Goal: Communication & Community: Share content

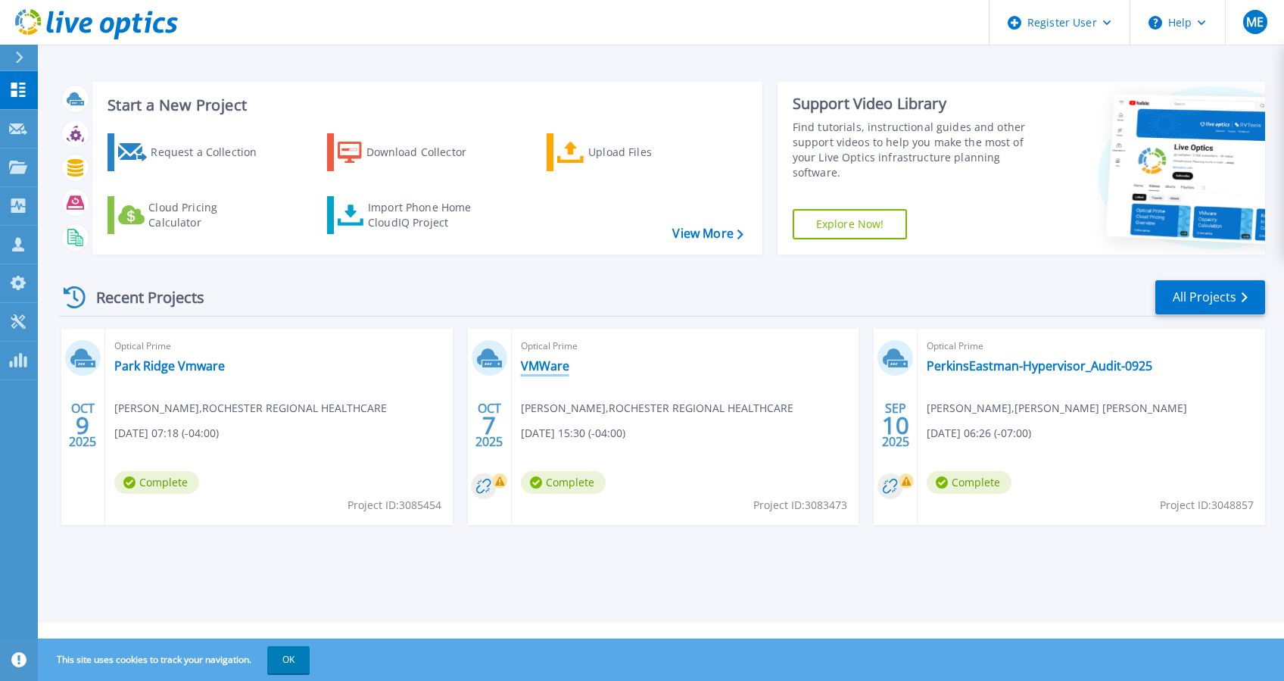
click at [541, 365] on link "VMWare" at bounding box center [545, 365] width 48 height 15
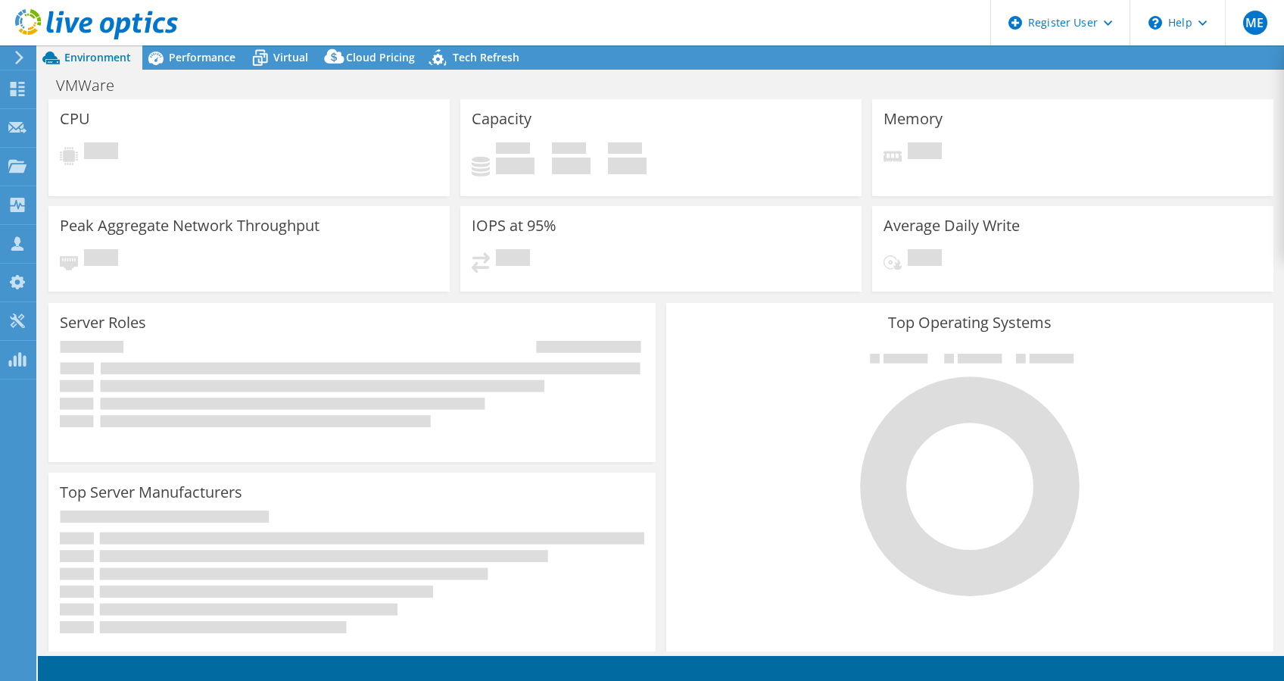
select select "USD"
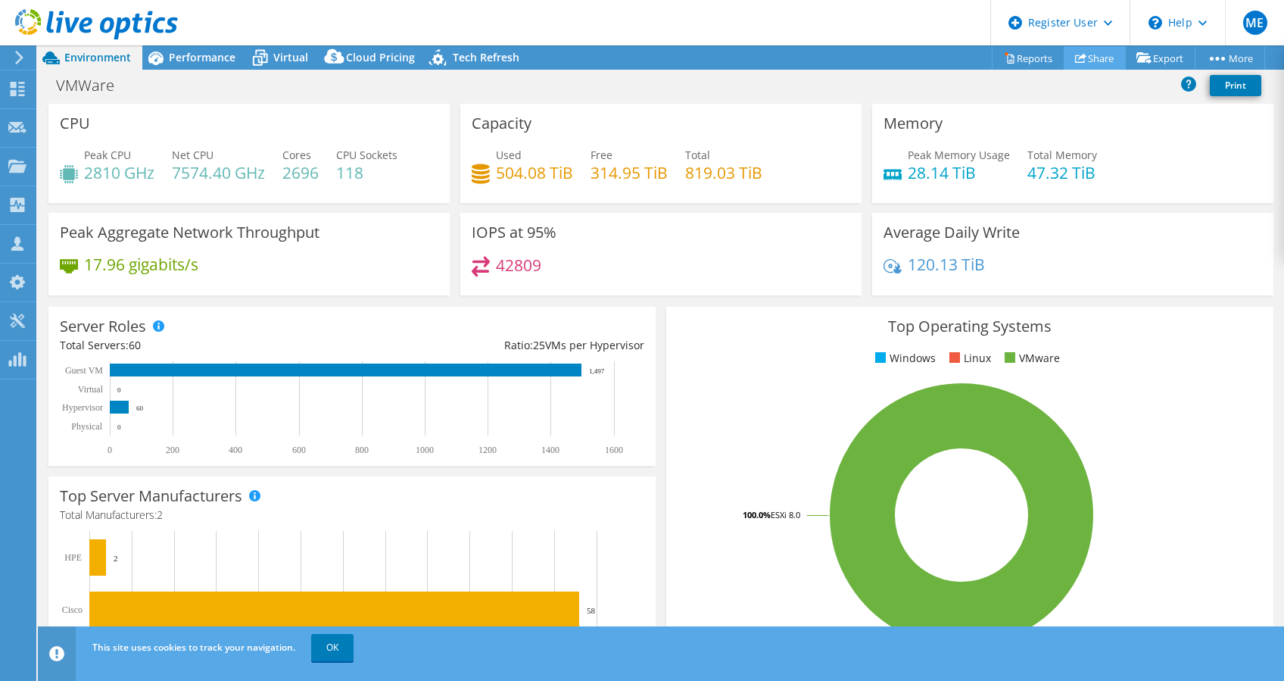
click at [1104, 62] on link "Share" at bounding box center [1095, 57] width 62 height 23
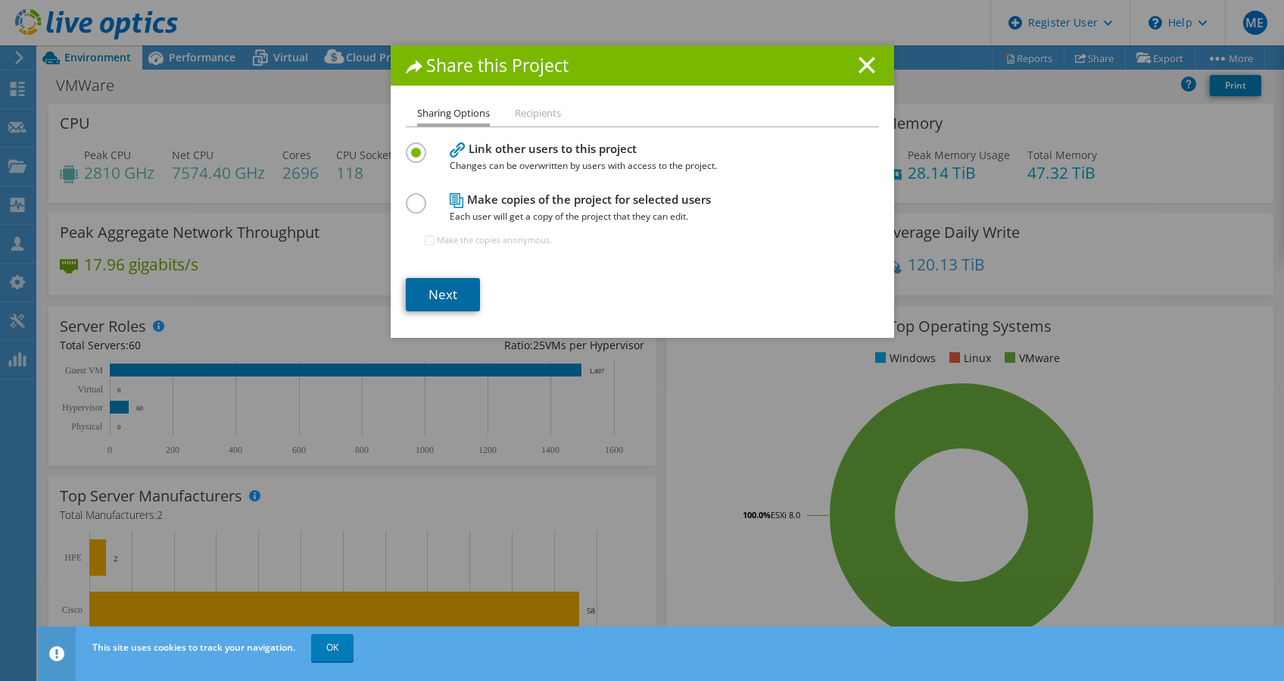
click at [425, 291] on link "Next" at bounding box center [443, 294] width 74 height 33
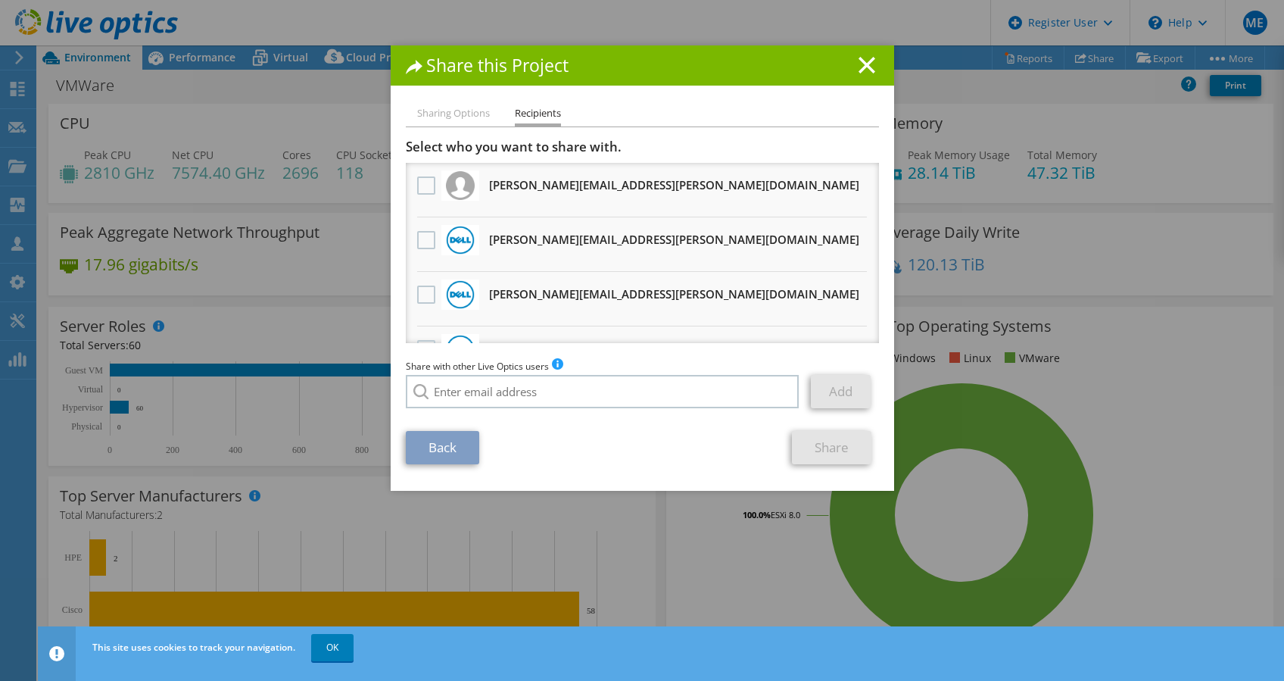
scroll to position [201, 0]
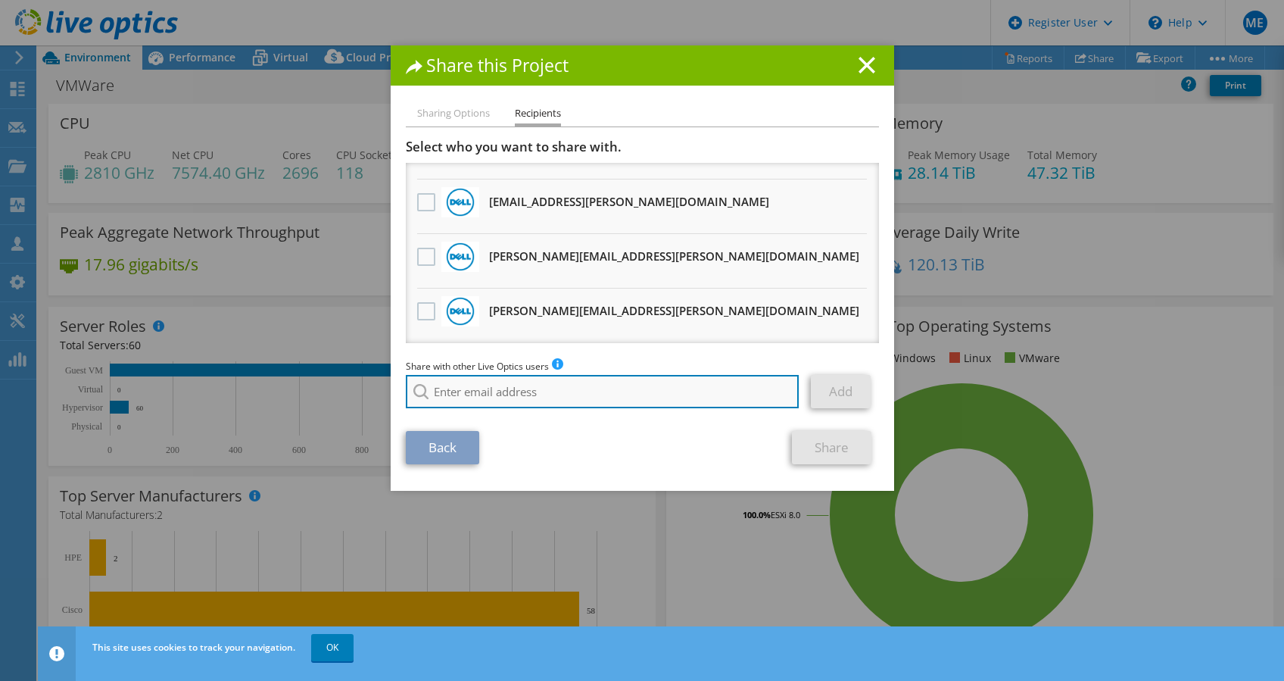
click at [477, 398] on input "search" at bounding box center [603, 391] width 394 height 33
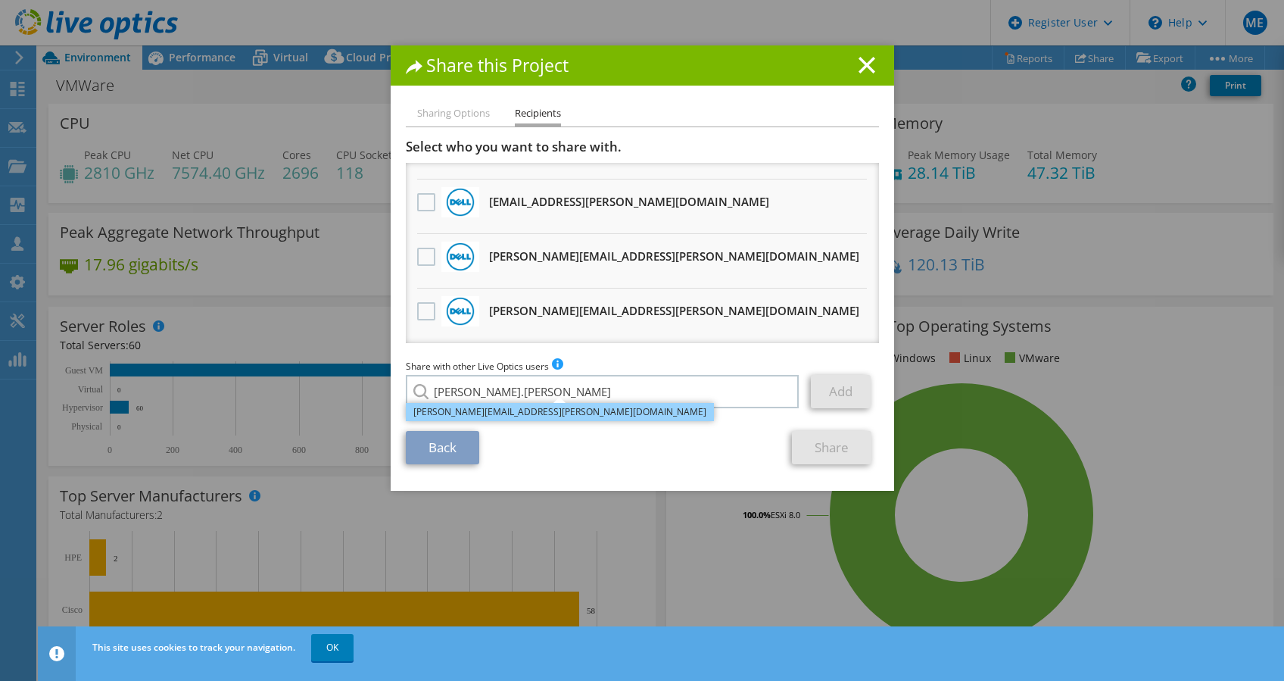
click at [513, 416] on li "[PERSON_NAME][EMAIL_ADDRESS][PERSON_NAME][DOMAIN_NAME]" at bounding box center [560, 412] width 308 height 18
type input "[PERSON_NAME][EMAIL_ADDRESS][PERSON_NAME][DOMAIN_NAME]"
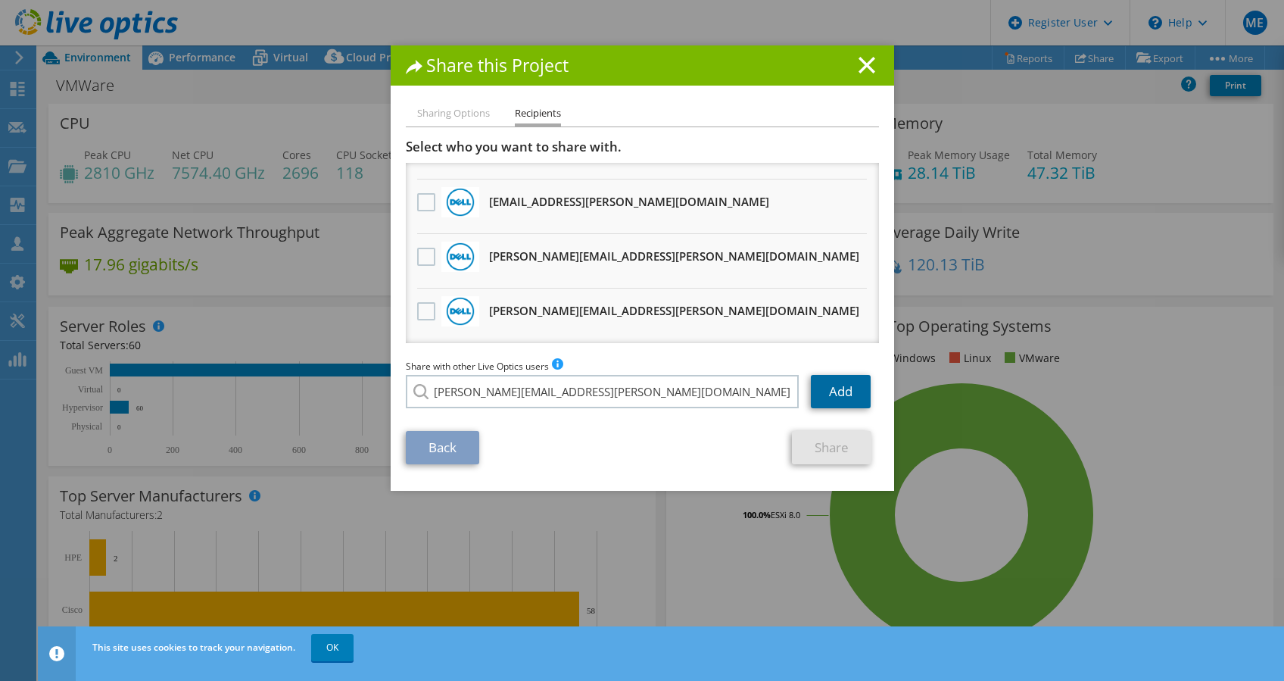
click at [842, 388] on link "Add" at bounding box center [841, 391] width 60 height 33
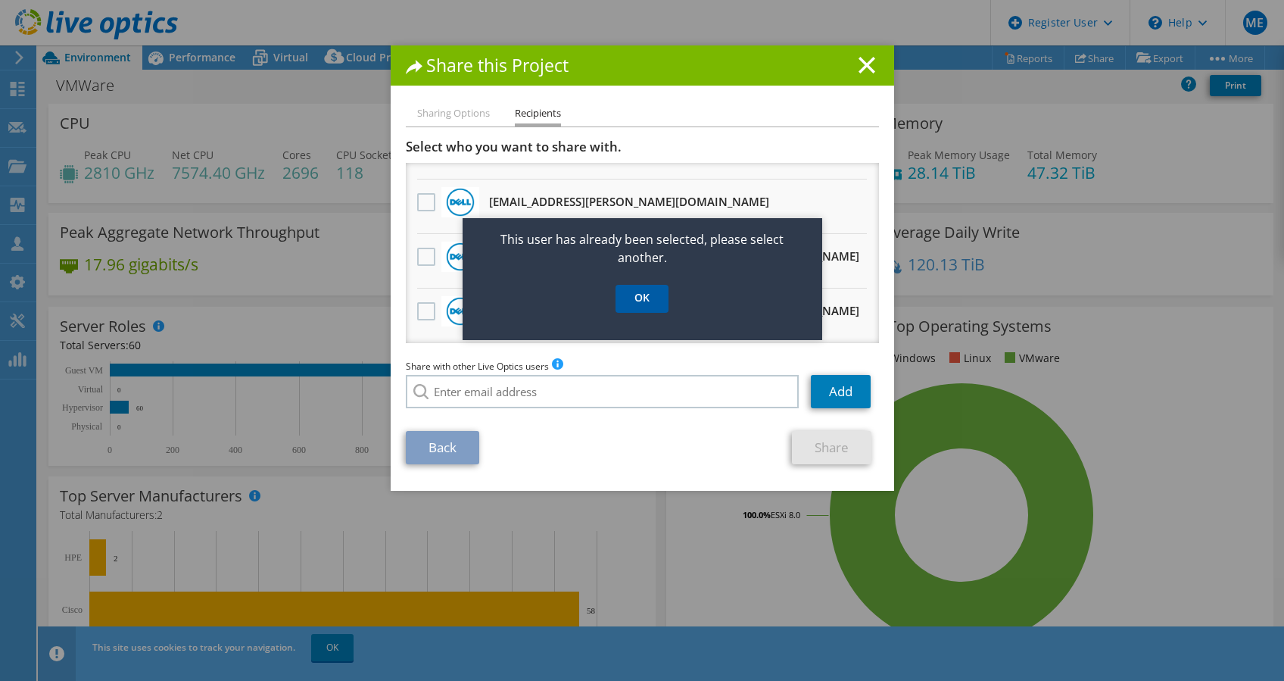
click at [634, 299] on link "OK" at bounding box center [642, 299] width 53 height 28
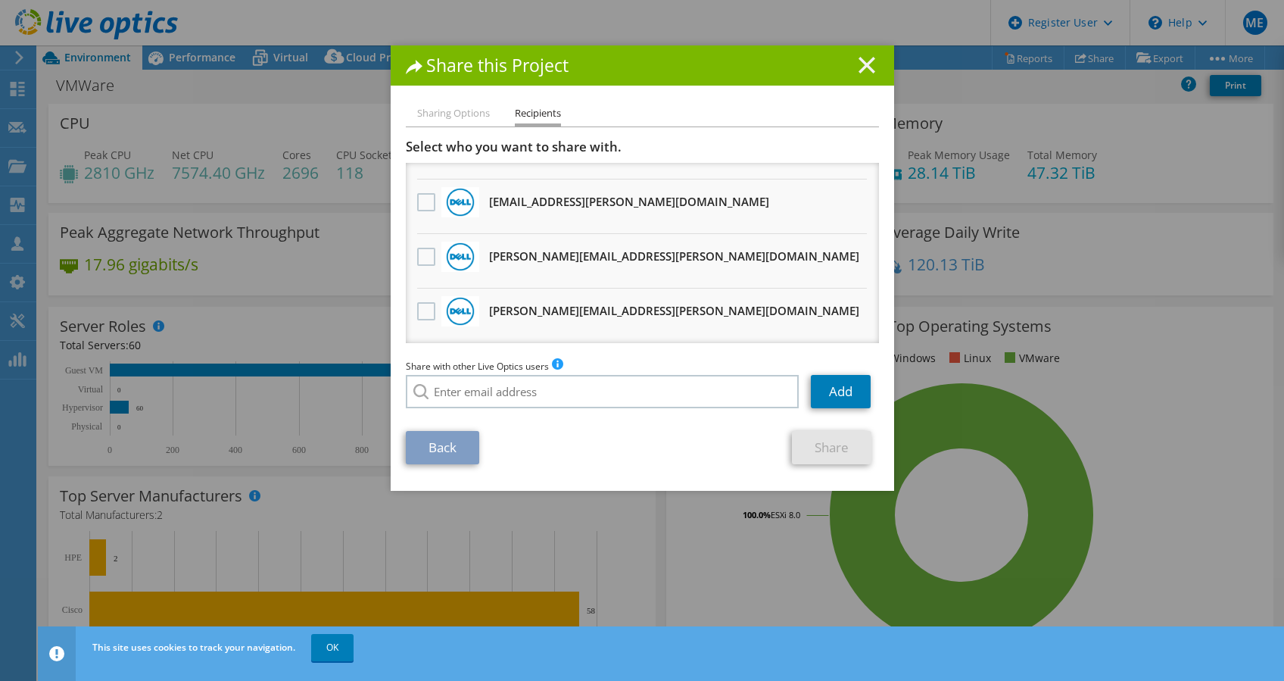
click at [862, 64] on icon at bounding box center [867, 65] width 17 height 17
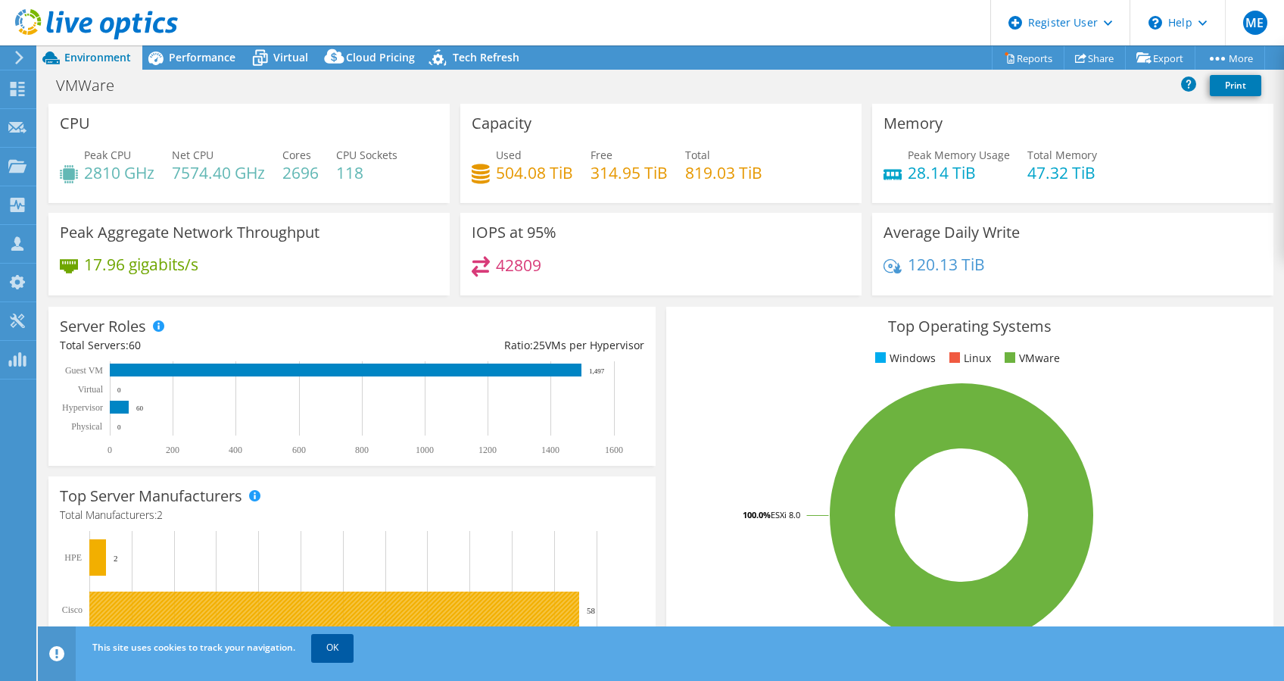
click at [339, 645] on link "OK" at bounding box center [332, 647] width 42 height 27
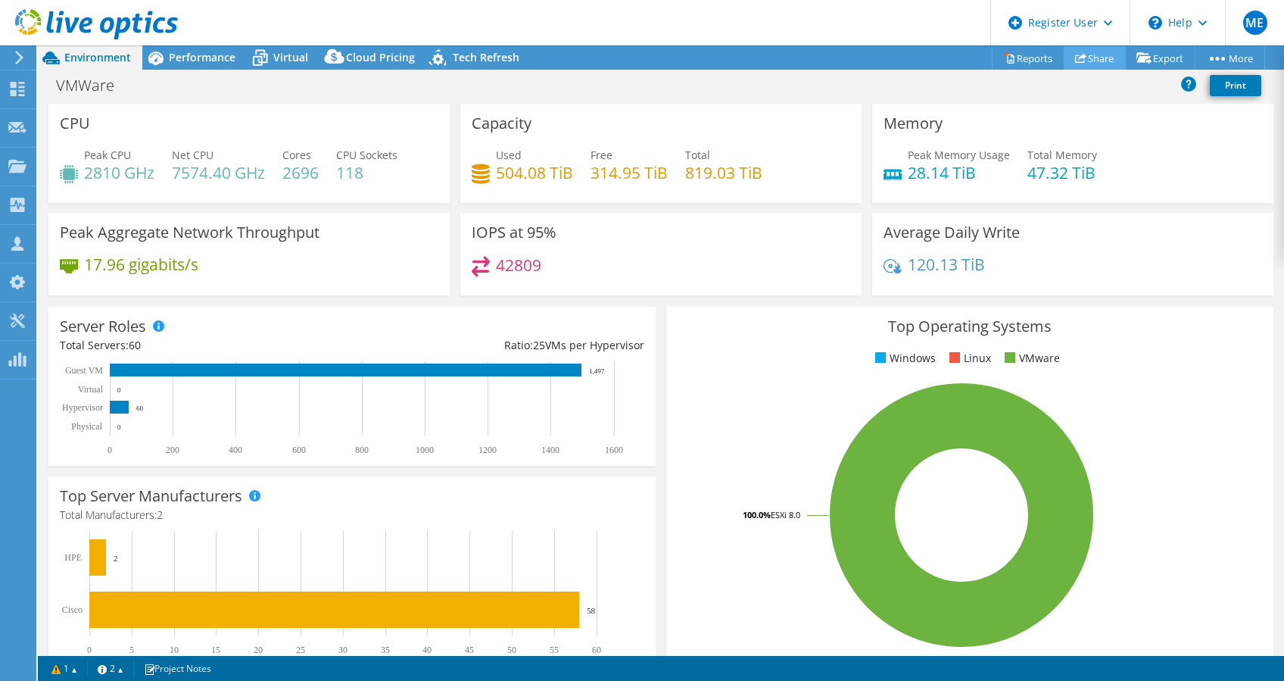
click at [1094, 51] on link "Share" at bounding box center [1095, 57] width 62 height 23
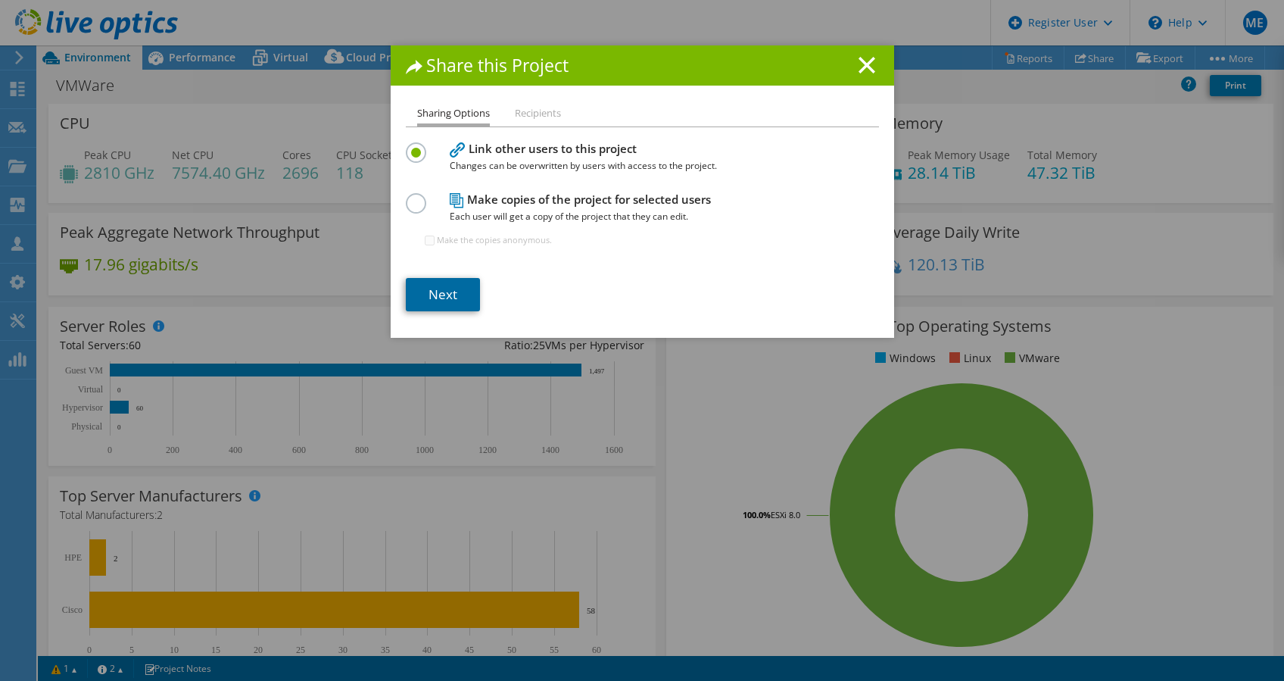
click at [462, 301] on link "Next" at bounding box center [443, 294] width 74 height 33
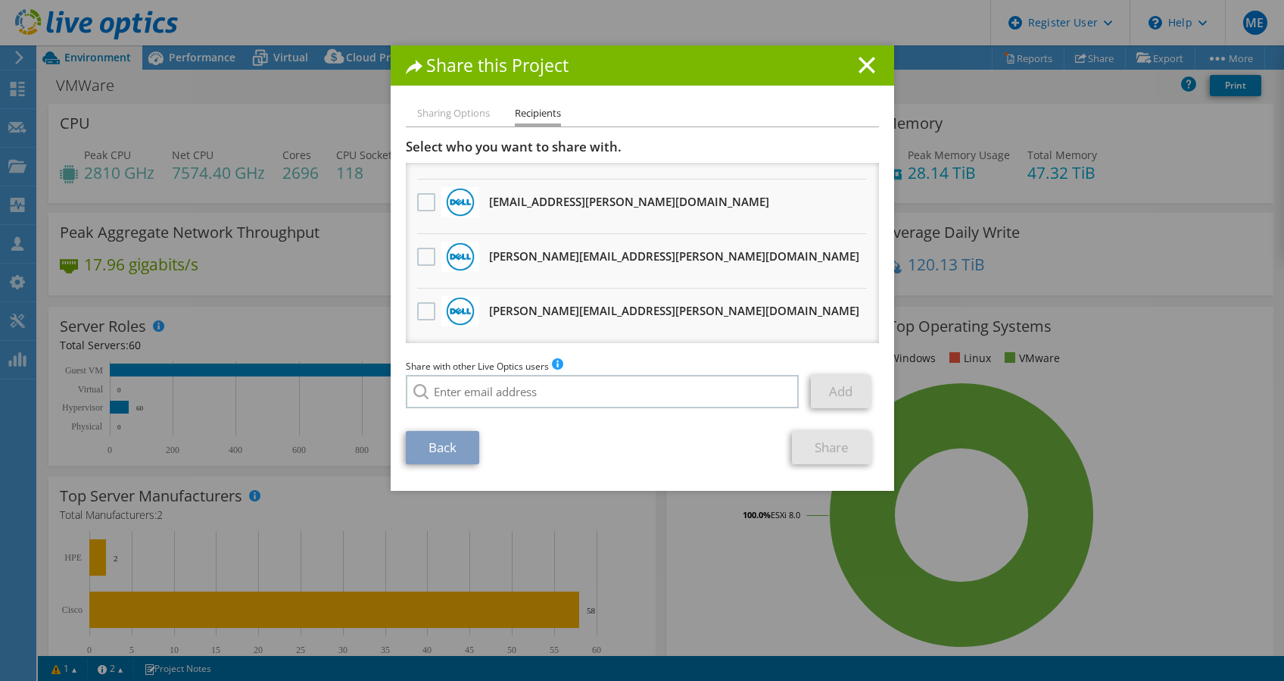
scroll to position [0, 0]
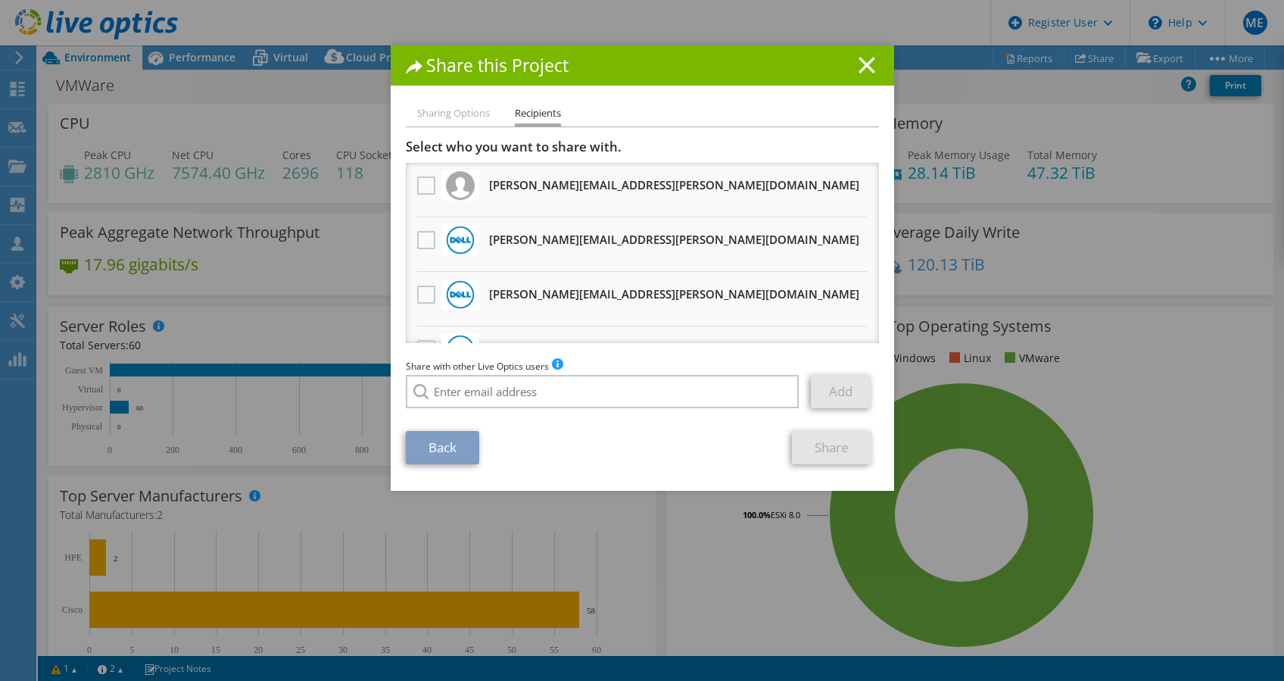
click at [868, 68] on h1 "Share this Project" at bounding box center [642, 65] width 473 height 17
click at [863, 61] on line at bounding box center [866, 65] width 15 height 15
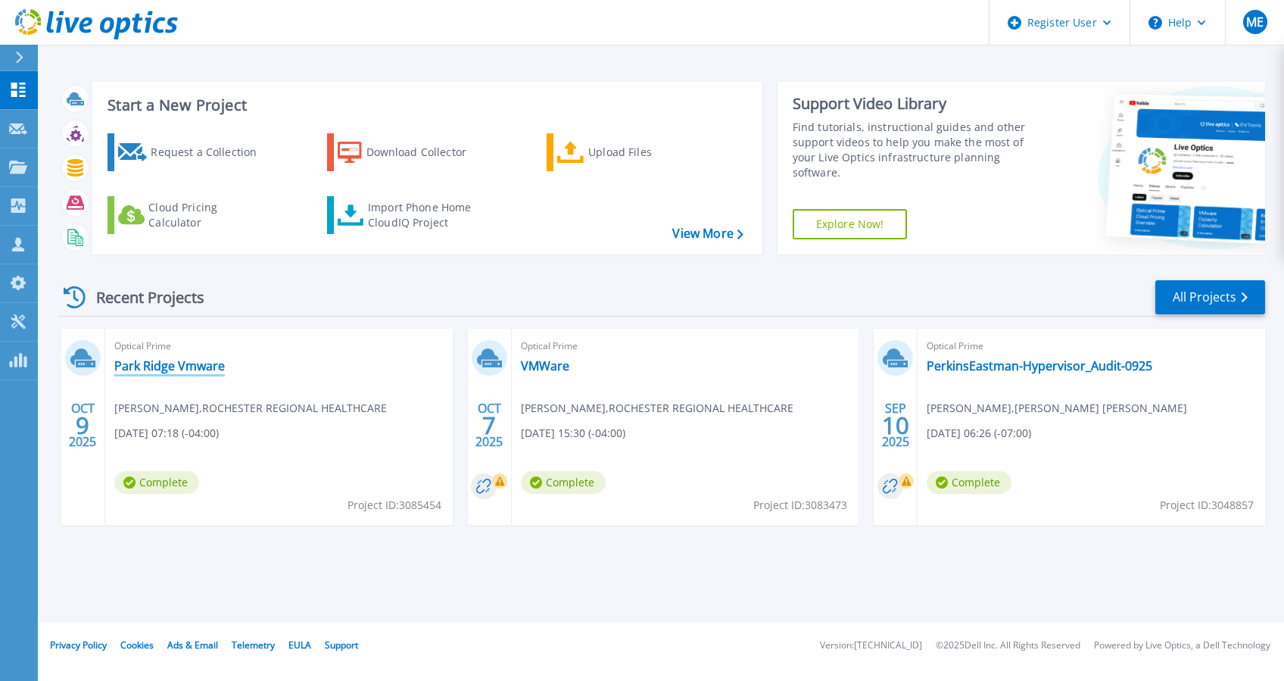
click at [182, 366] on link "Park Ridge Vmware" at bounding box center [169, 365] width 111 height 15
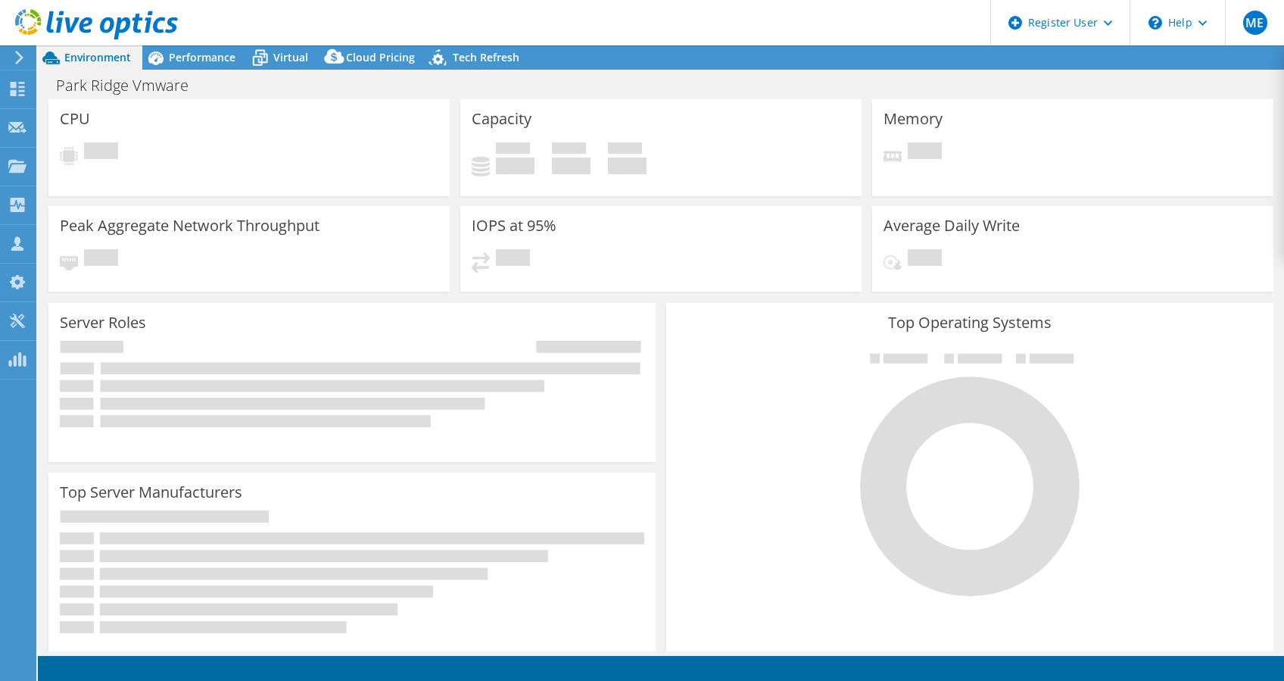
select select "USD"
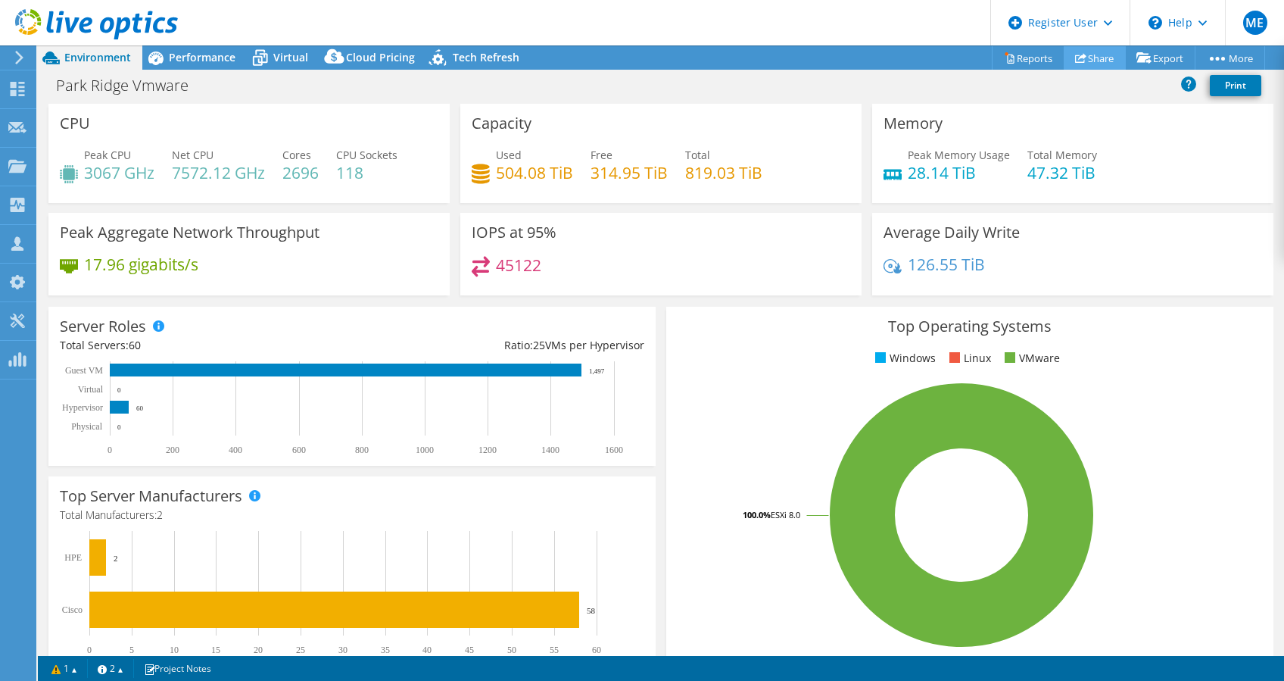
click at [1086, 51] on link "Share" at bounding box center [1095, 57] width 62 height 23
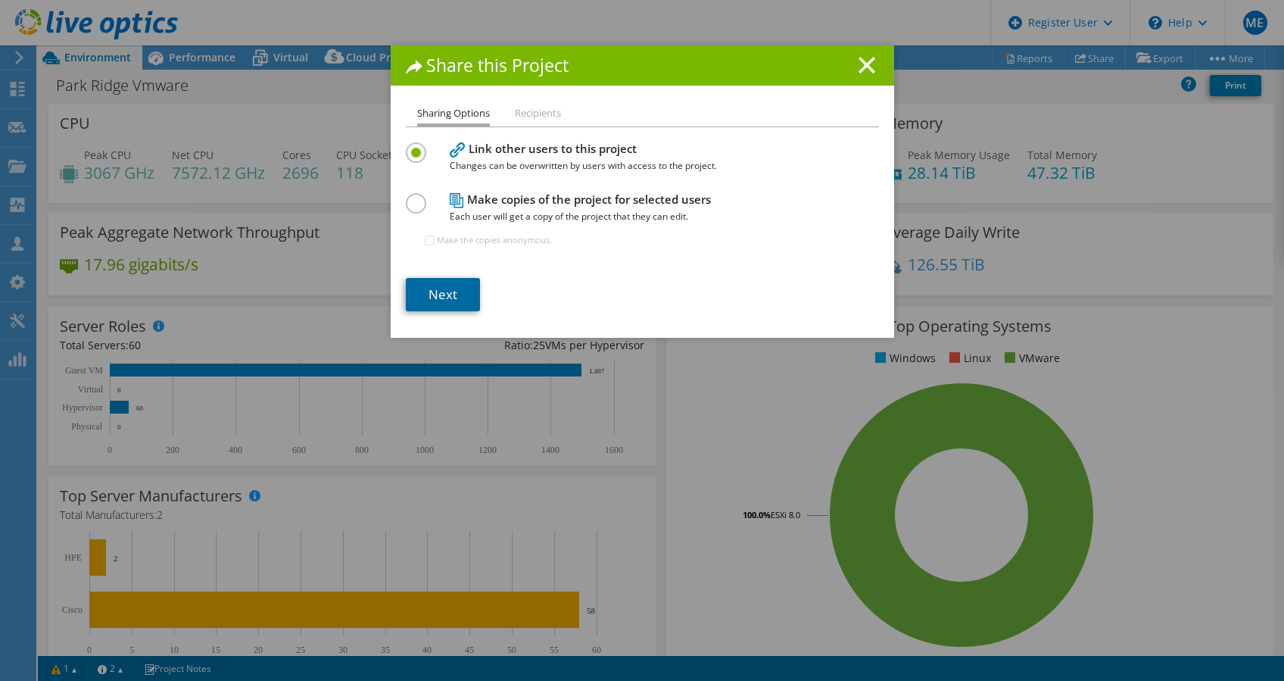
click at [417, 300] on link "Next" at bounding box center [443, 294] width 74 height 33
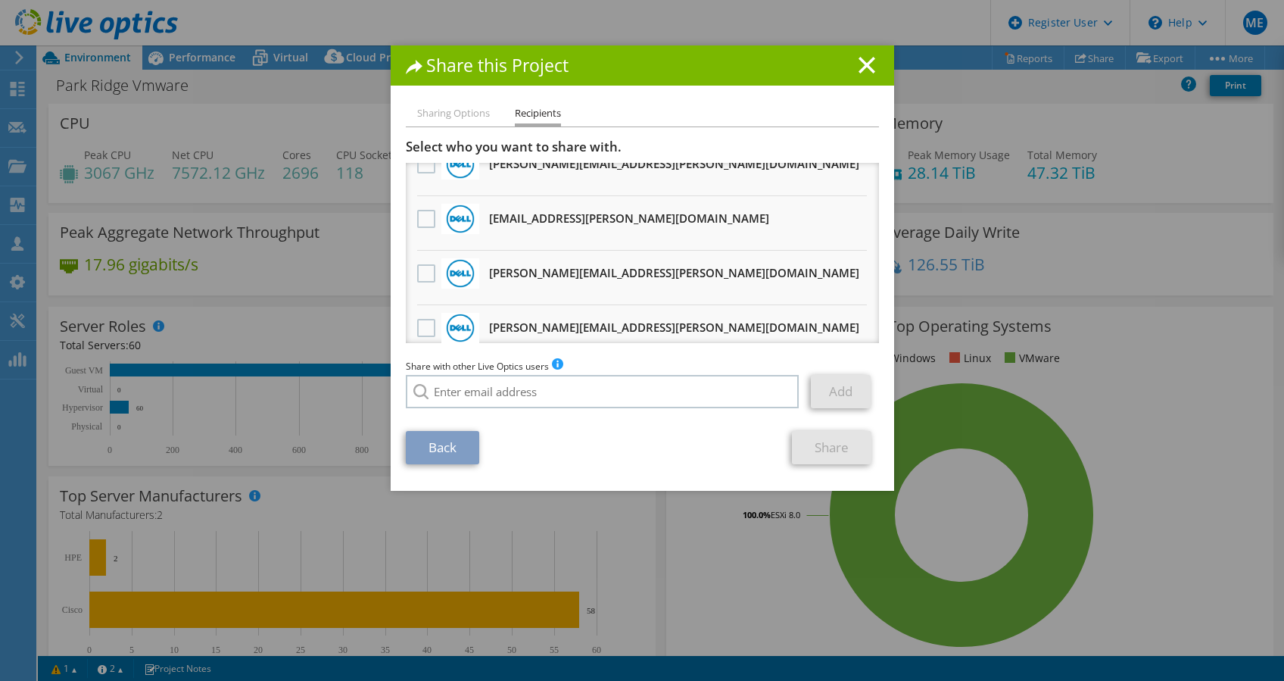
scroll to position [201, 0]
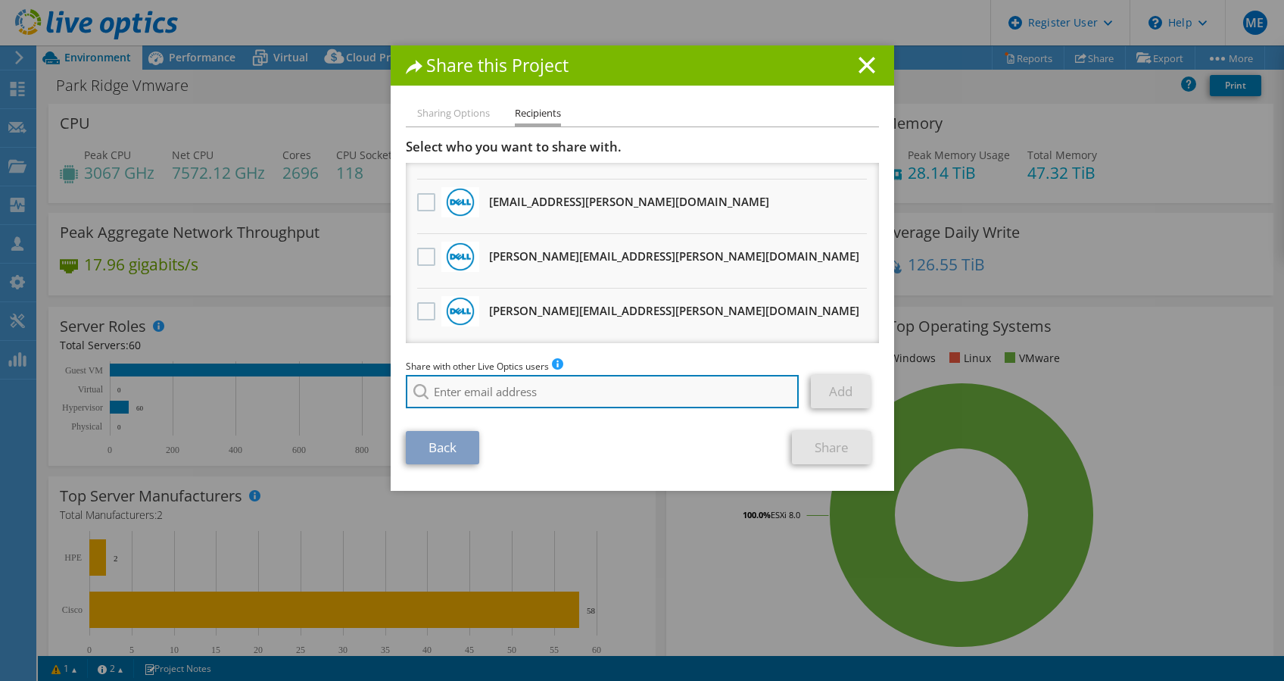
click at [544, 385] on input "search" at bounding box center [603, 391] width 394 height 33
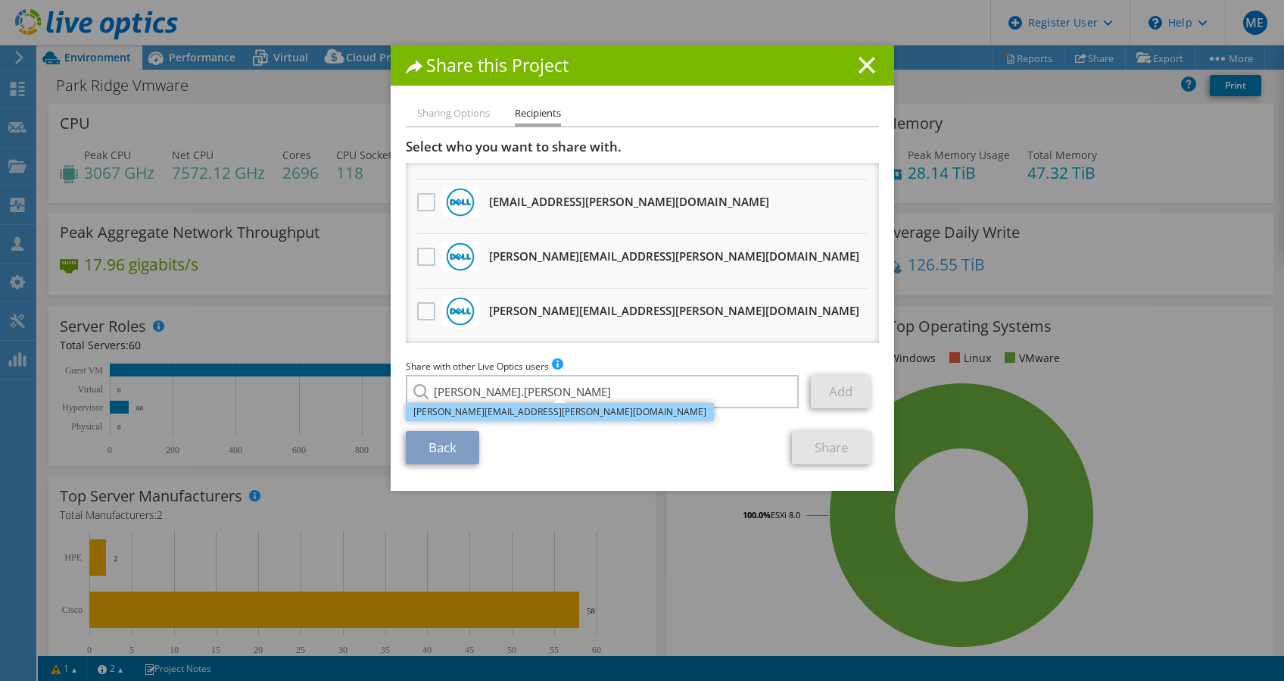
click at [538, 408] on li "[PERSON_NAME][EMAIL_ADDRESS][PERSON_NAME][DOMAIN_NAME]" at bounding box center [560, 412] width 308 height 18
type input "[PERSON_NAME][EMAIL_ADDRESS][PERSON_NAME][DOMAIN_NAME]"
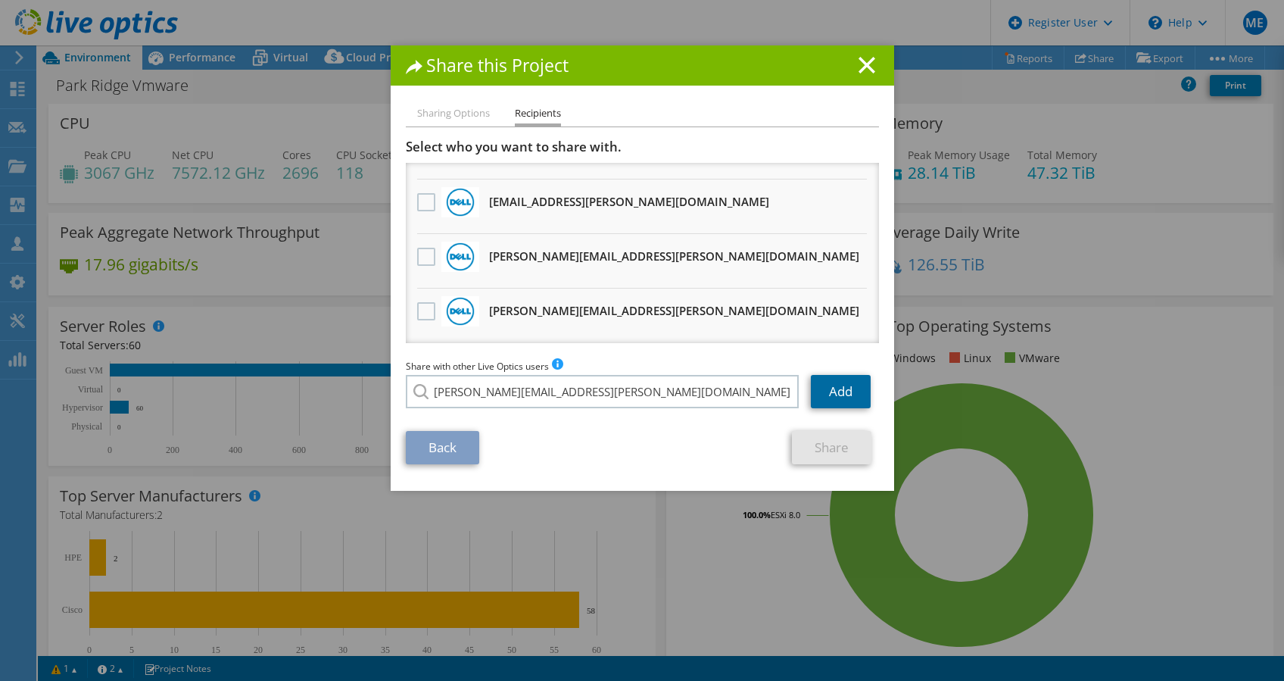
click at [836, 387] on link "Add" at bounding box center [841, 391] width 60 height 33
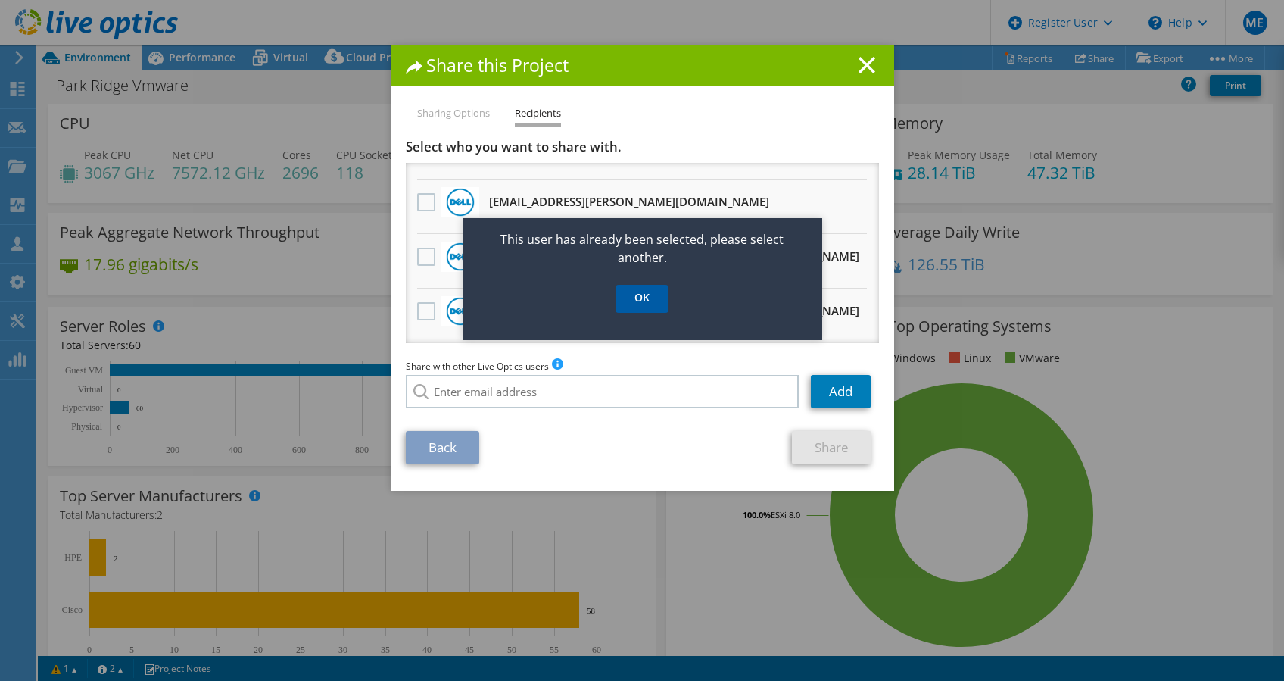
click at [658, 301] on link "OK" at bounding box center [642, 299] width 53 height 28
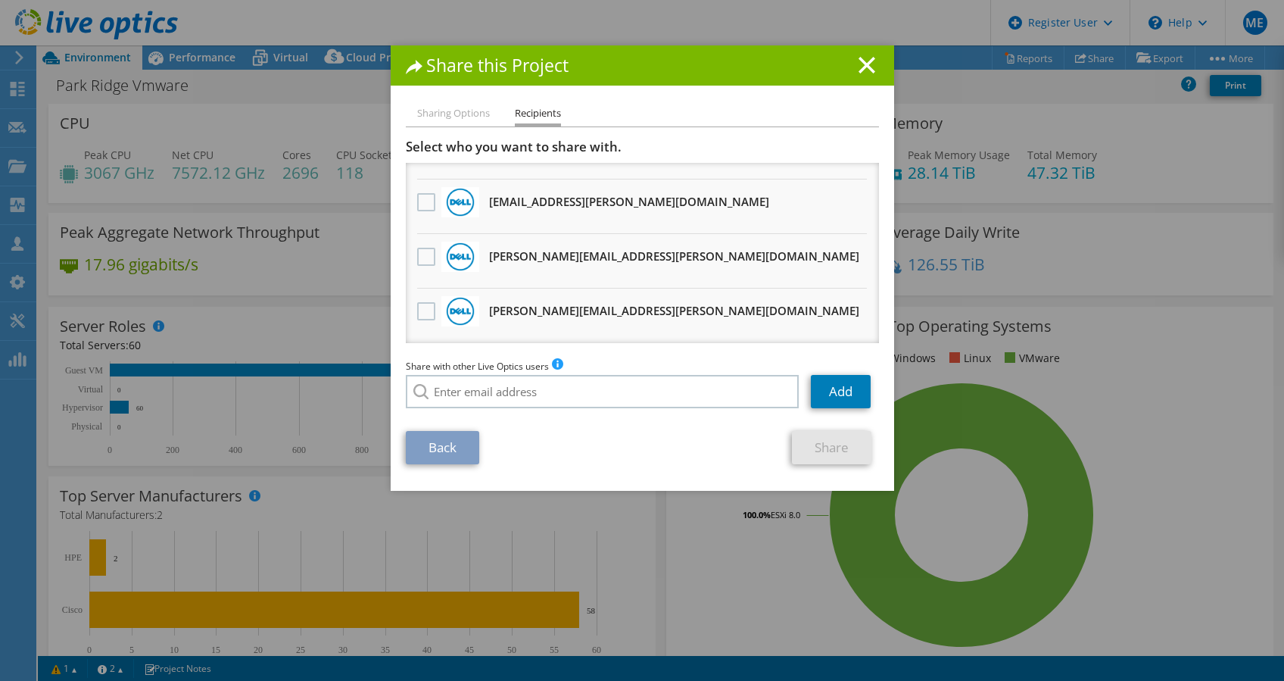
scroll to position [0, 0]
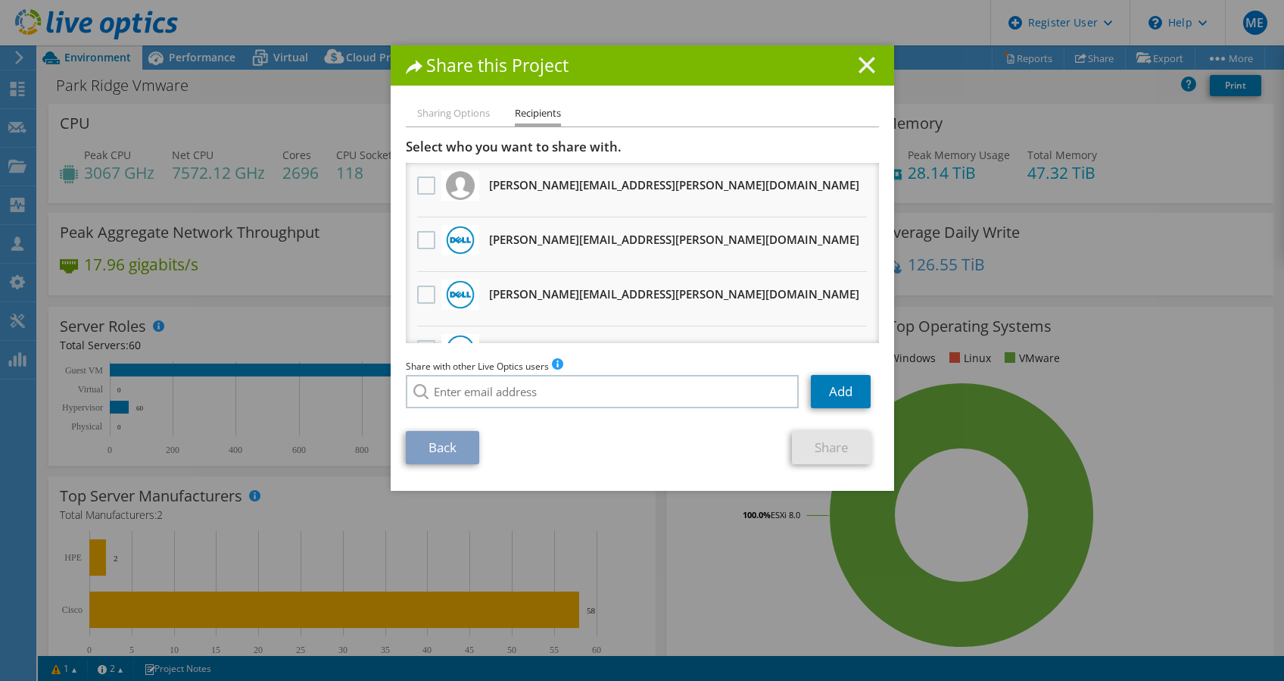
click at [865, 62] on icon at bounding box center [867, 65] width 17 height 17
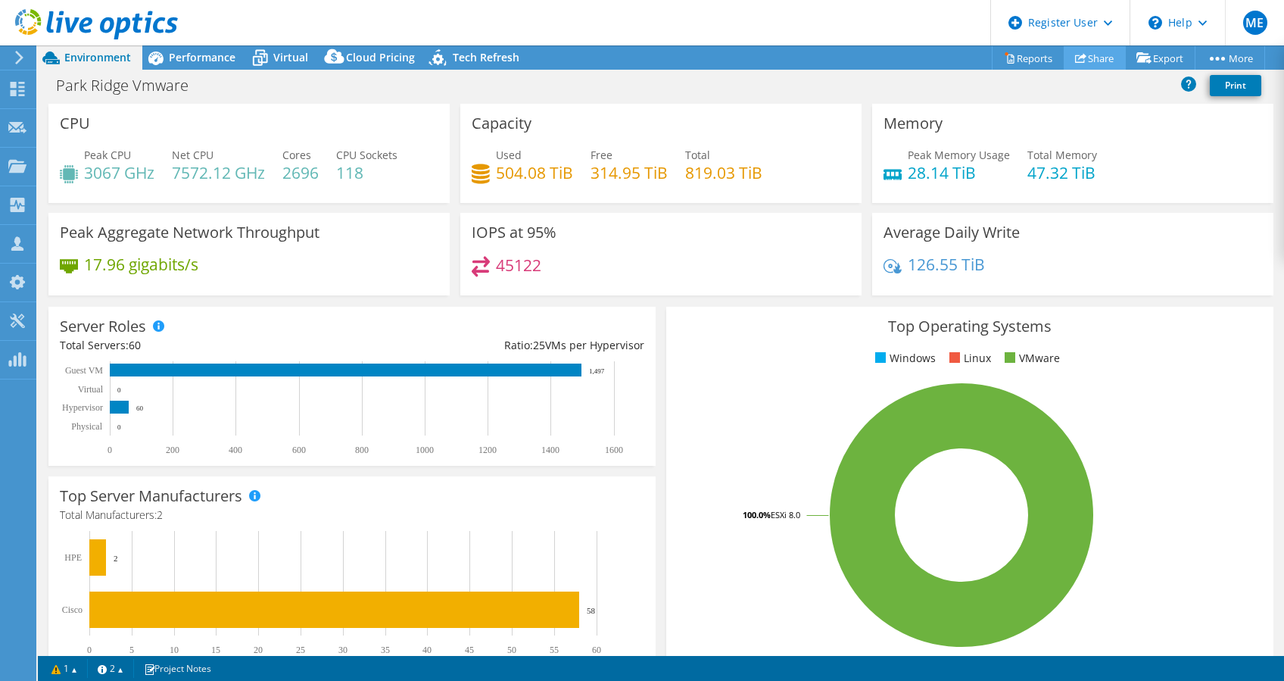
click at [1077, 64] on link "Share" at bounding box center [1095, 57] width 62 height 23
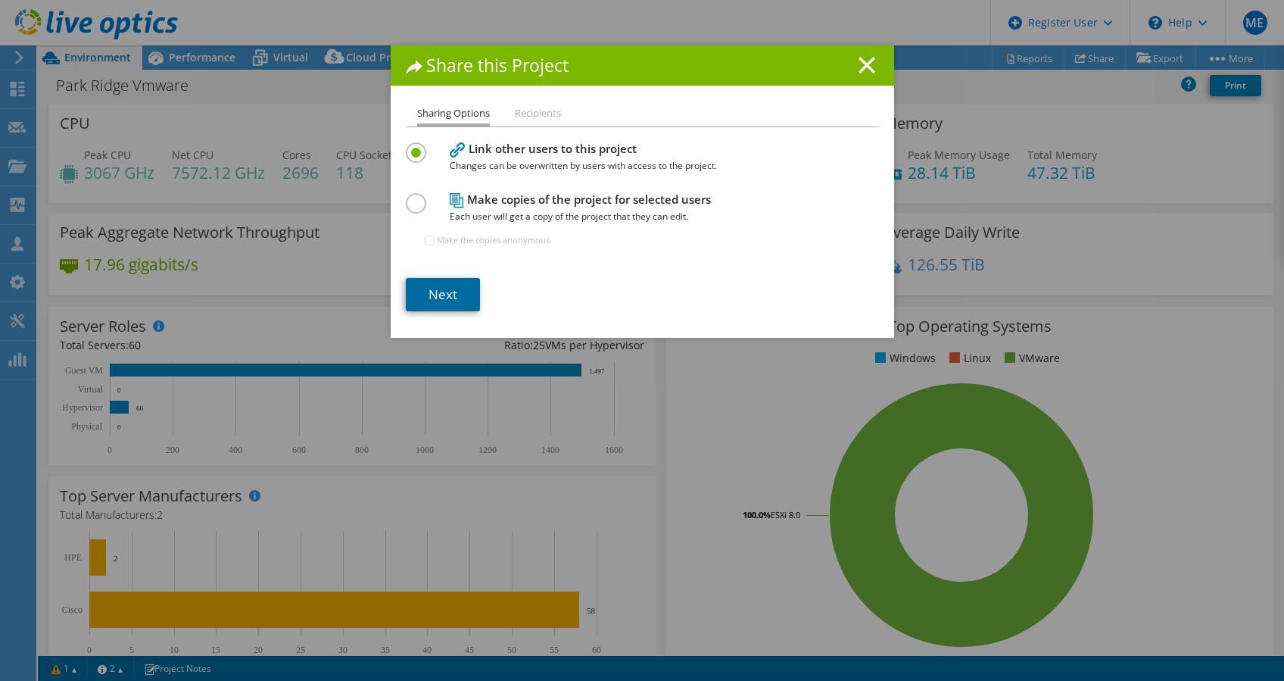
click at [444, 295] on link "Next" at bounding box center [443, 294] width 74 height 33
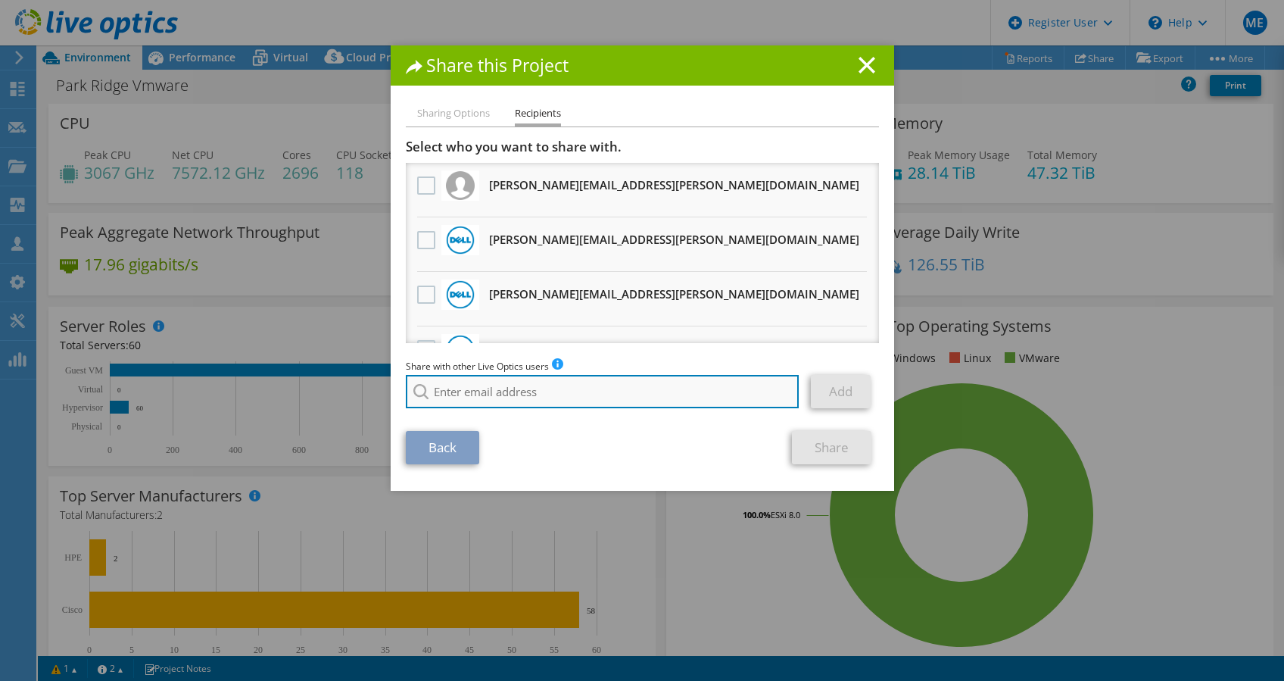
click at [459, 384] on input "search" at bounding box center [603, 391] width 394 height 33
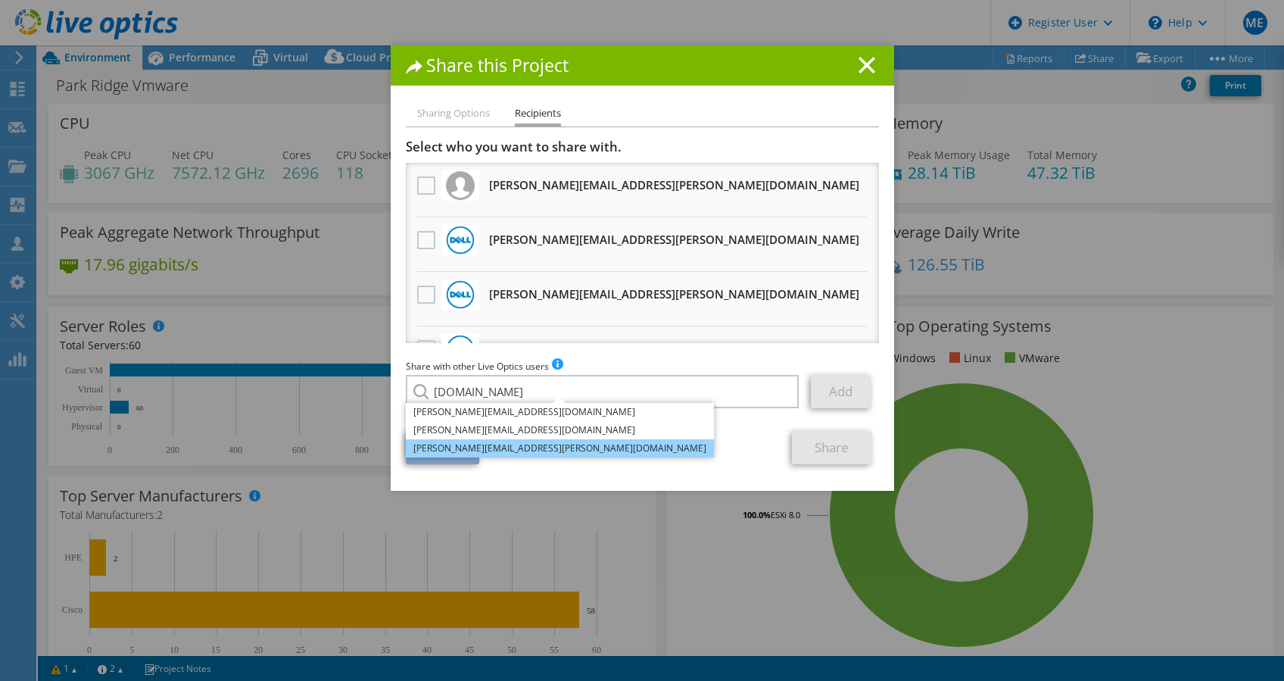
click at [466, 445] on li "[PERSON_NAME][EMAIL_ADDRESS][PERSON_NAME][DOMAIN_NAME]" at bounding box center [560, 448] width 308 height 18
type input "[PERSON_NAME][EMAIL_ADDRESS][PERSON_NAME][DOMAIN_NAME]"
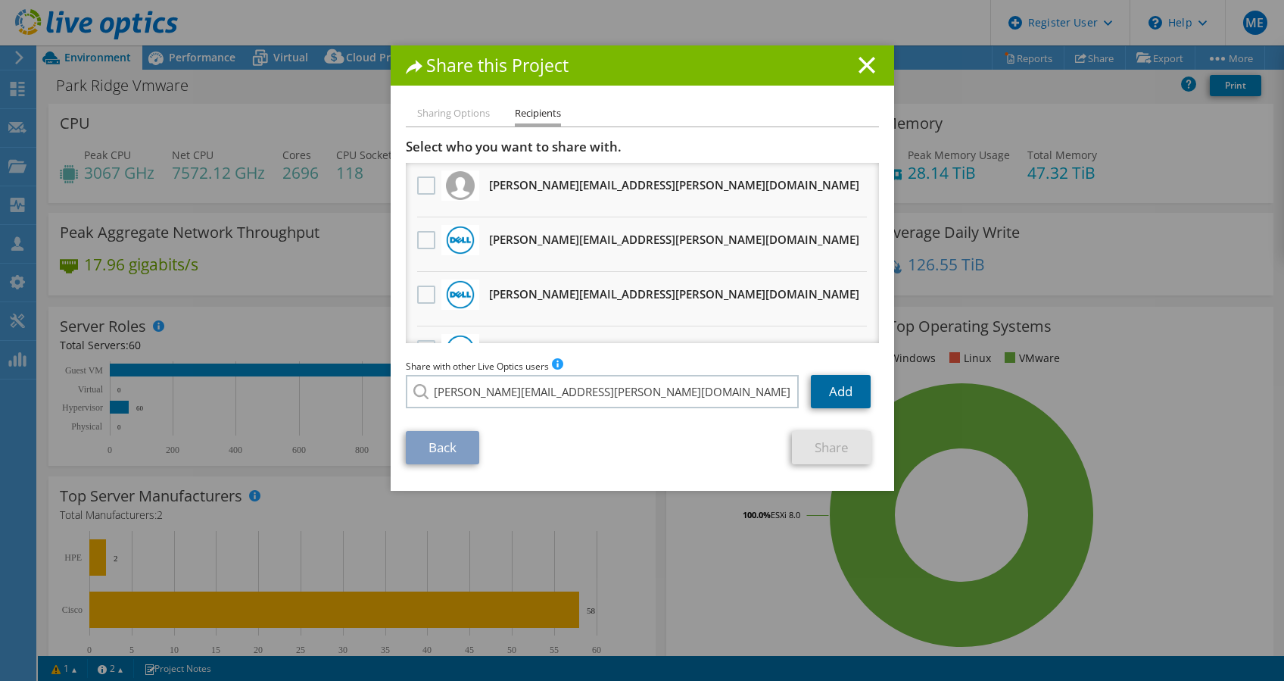
click at [826, 401] on link "Add" at bounding box center [841, 391] width 60 height 33
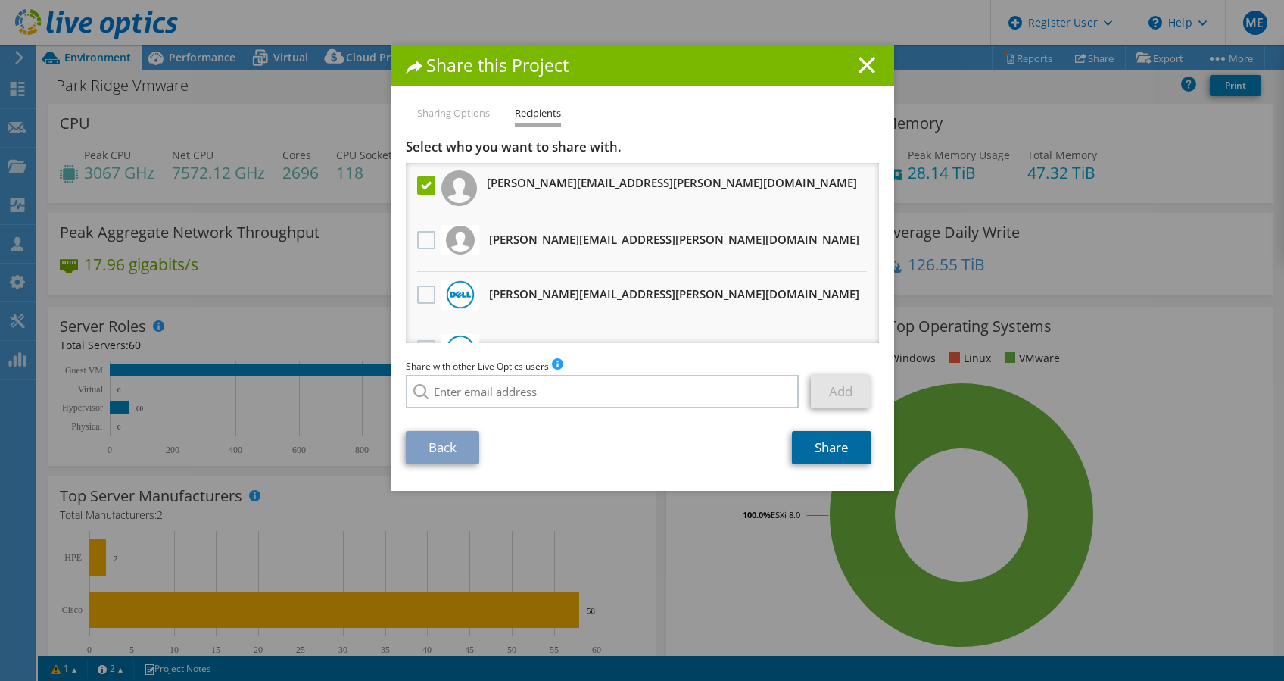
click at [815, 454] on link "Share" at bounding box center [831, 447] width 79 height 33
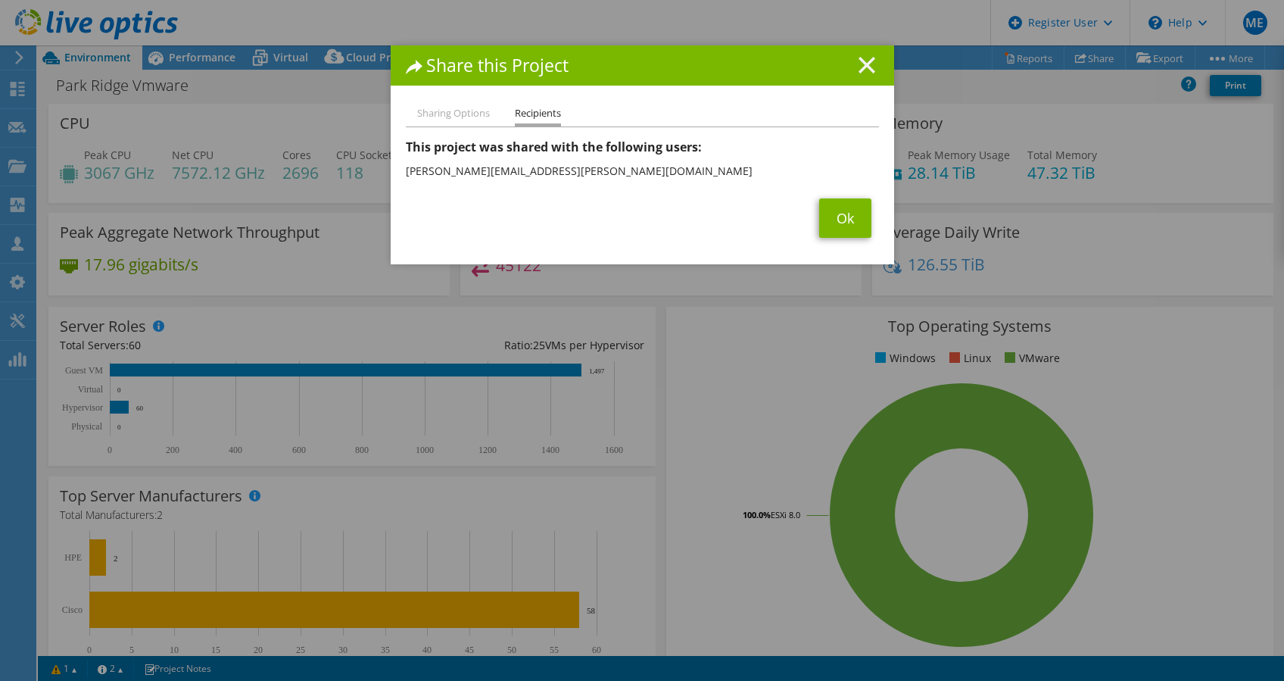
click at [859, 70] on icon at bounding box center [867, 65] width 17 height 17
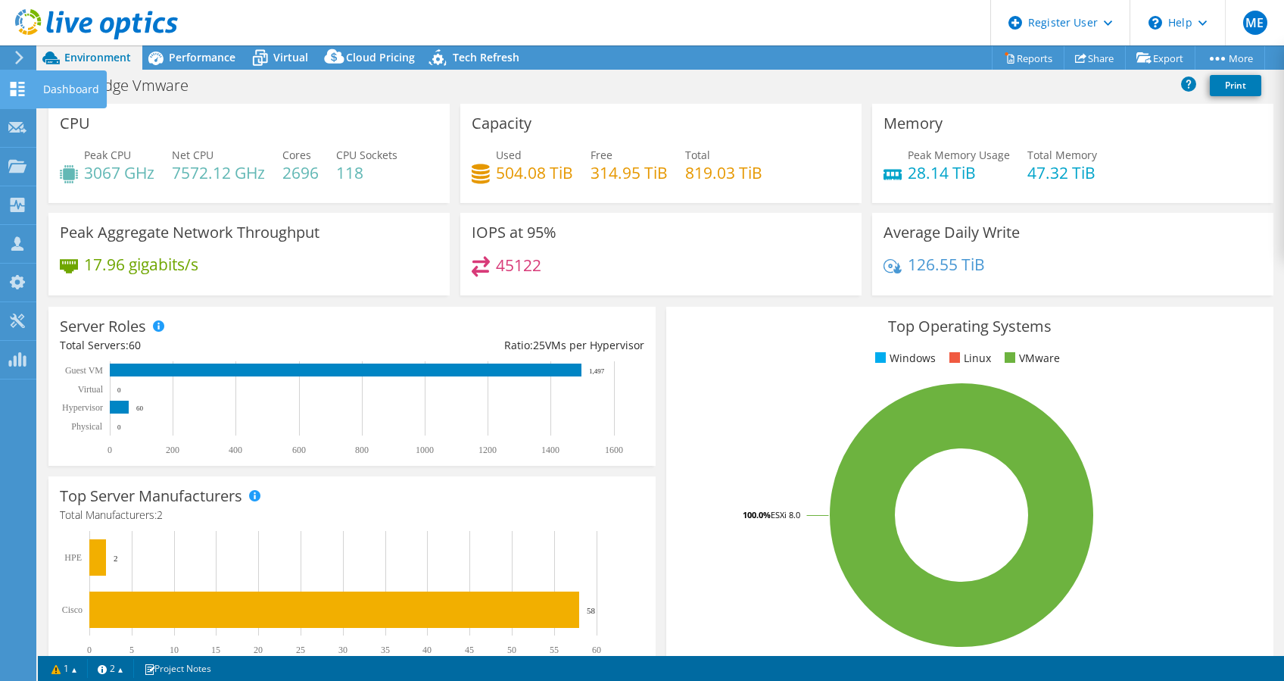
click at [21, 92] on icon at bounding box center [17, 89] width 18 height 14
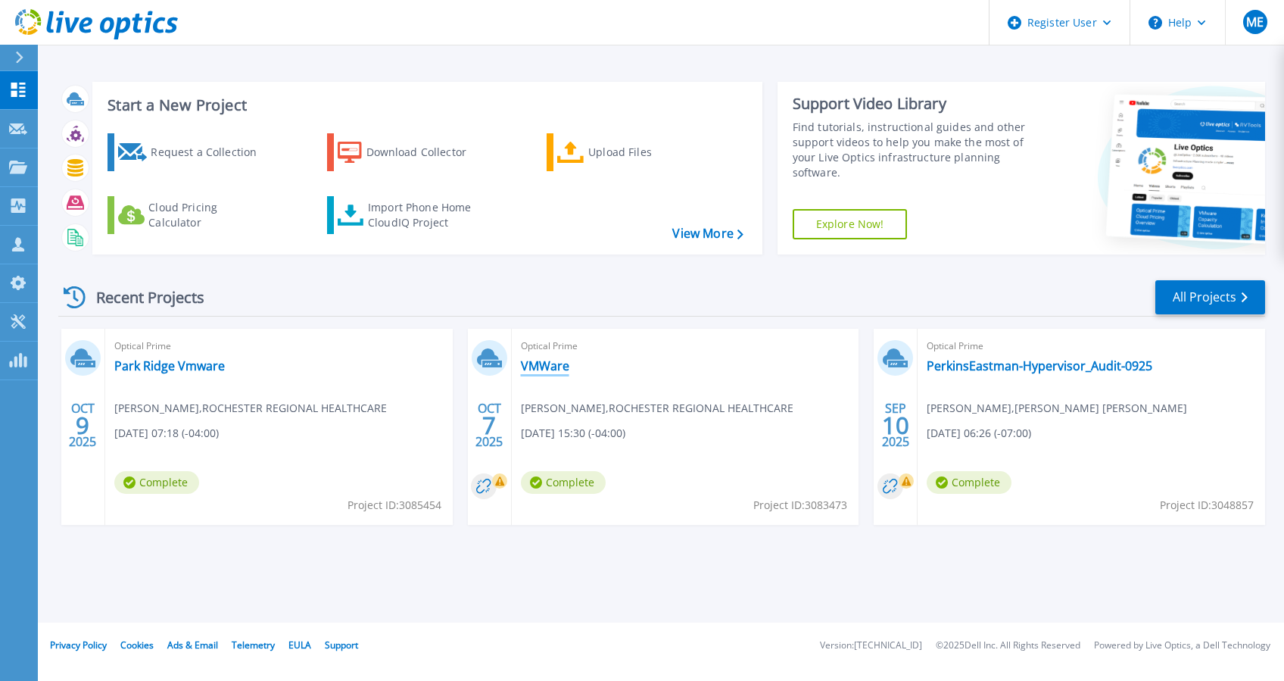
click at [539, 365] on link "VMWare" at bounding box center [545, 365] width 48 height 15
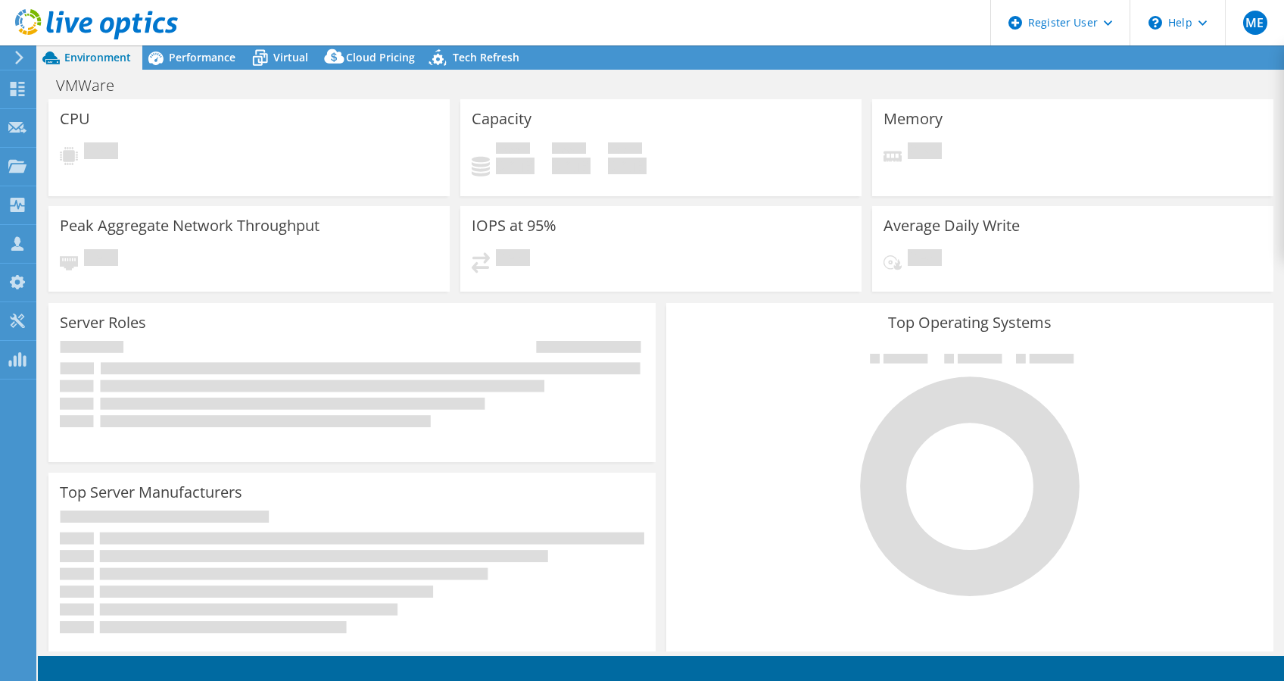
select select "USD"
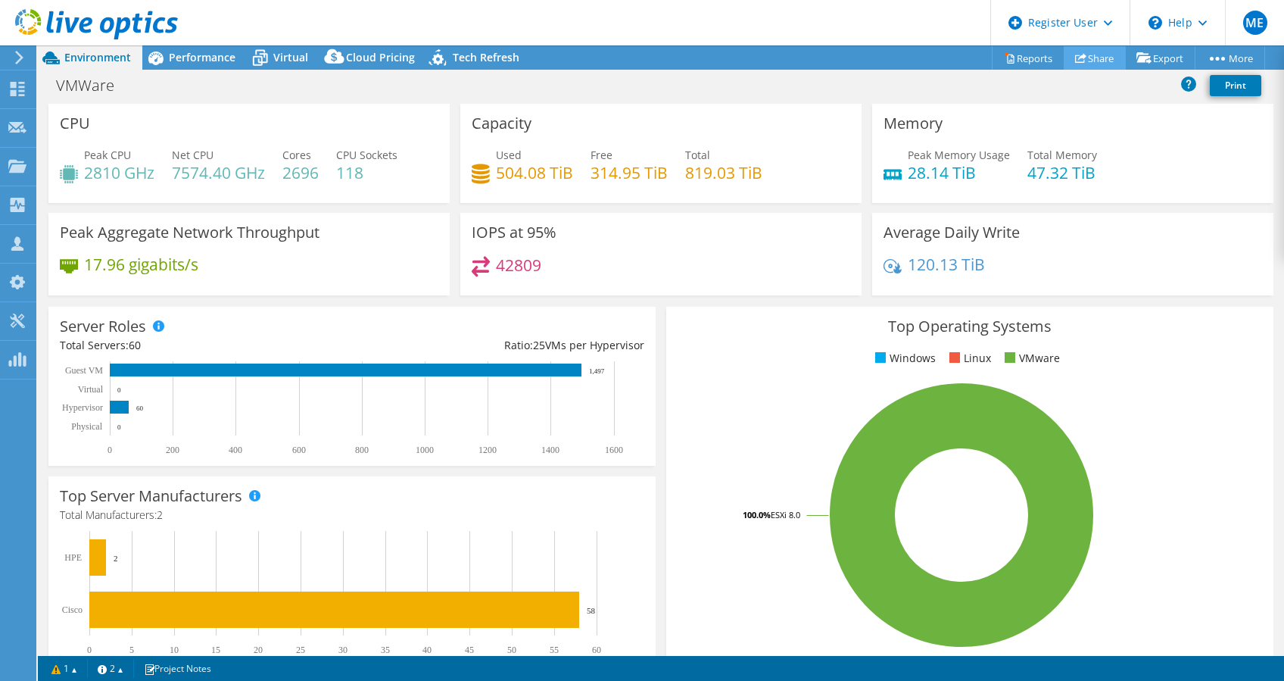
click at [1084, 57] on link "Share" at bounding box center [1095, 57] width 62 height 23
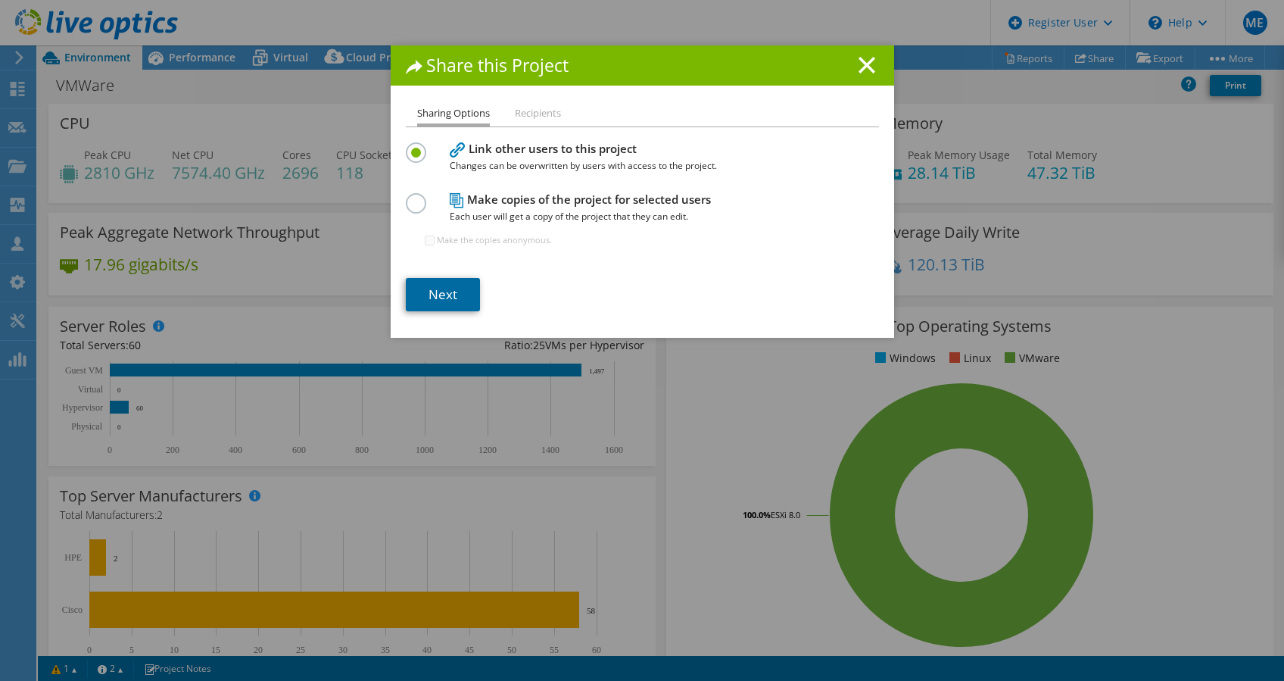
click at [458, 299] on link "Next" at bounding box center [443, 294] width 74 height 33
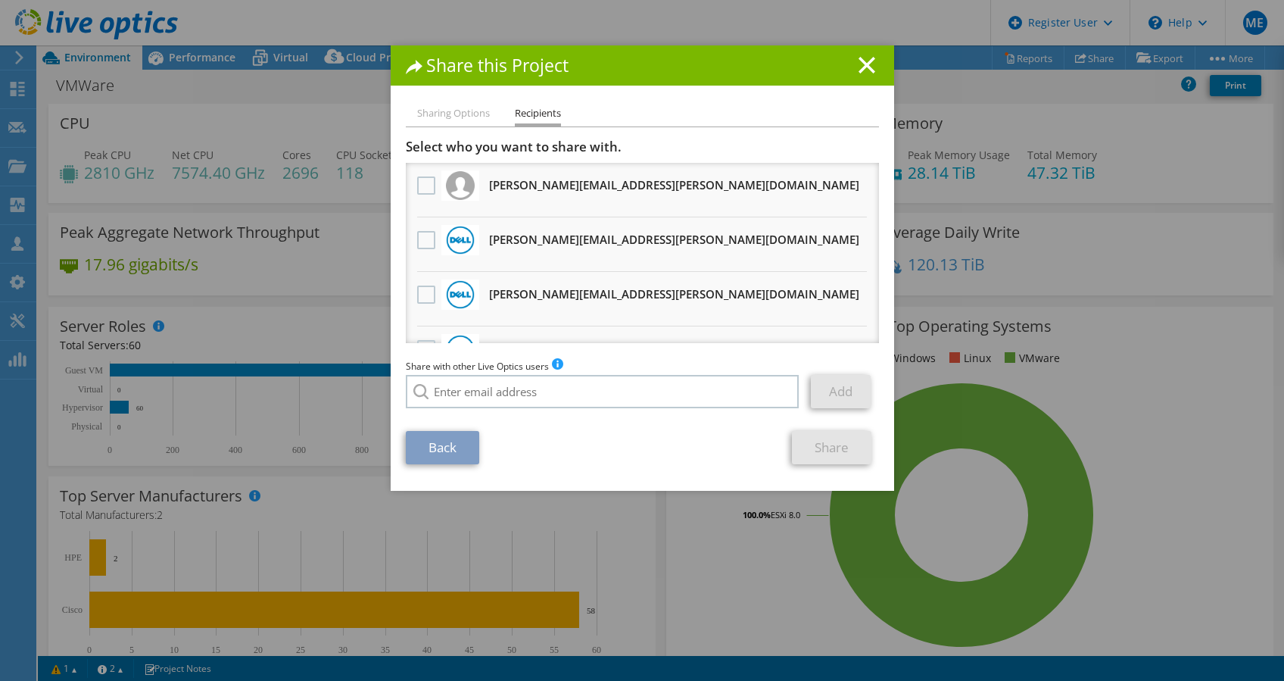
scroll to position [201, 0]
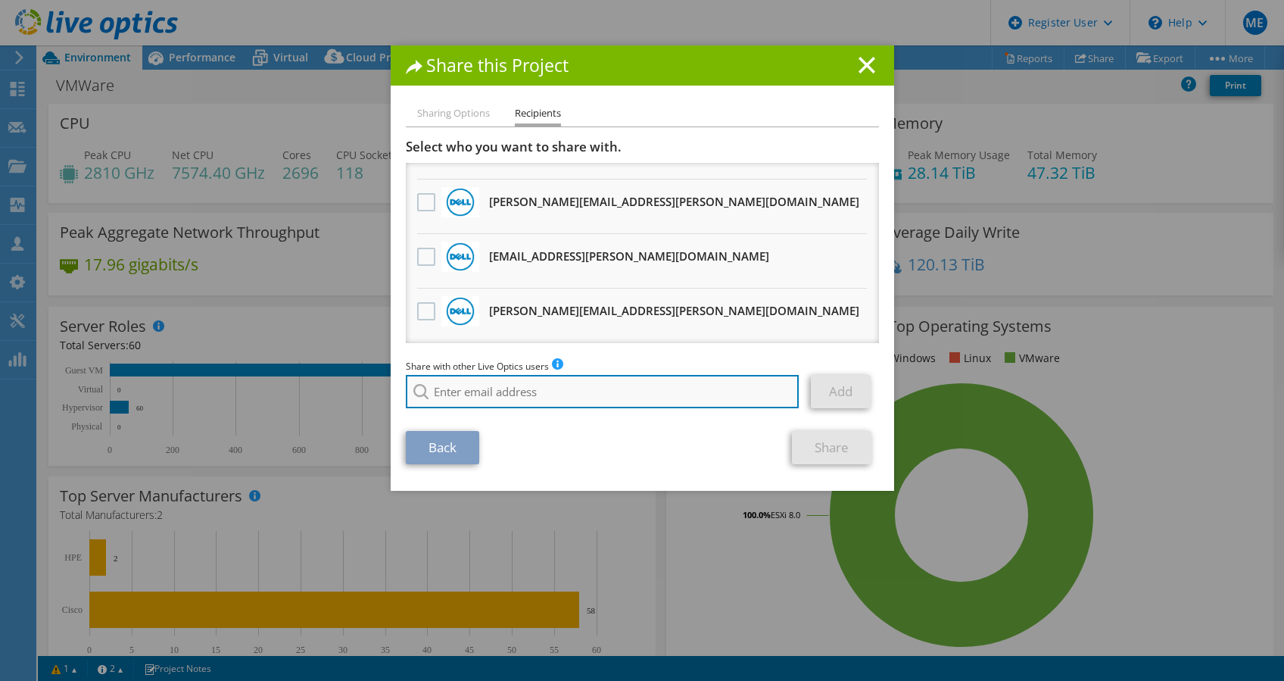
click at [506, 392] on input "search" at bounding box center [603, 391] width 394 height 33
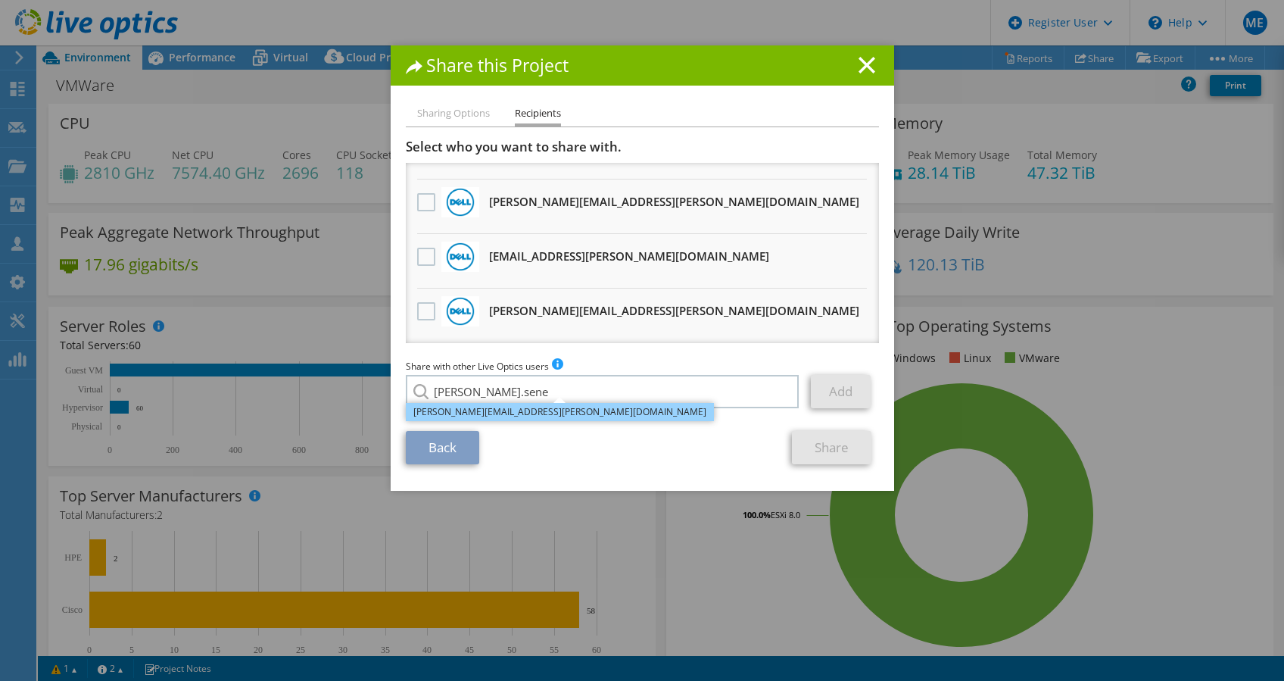
click at [511, 406] on li "[PERSON_NAME][EMAIL_ADDRESS][PERSON_NAME][DOMAIN_NAME]" at bounding box center [560, 412] width 308 height 18
type input "[PERSON_NAME][EMAIL_ADDRESS][PERSON_NAME][DOMAIN_NAME]"
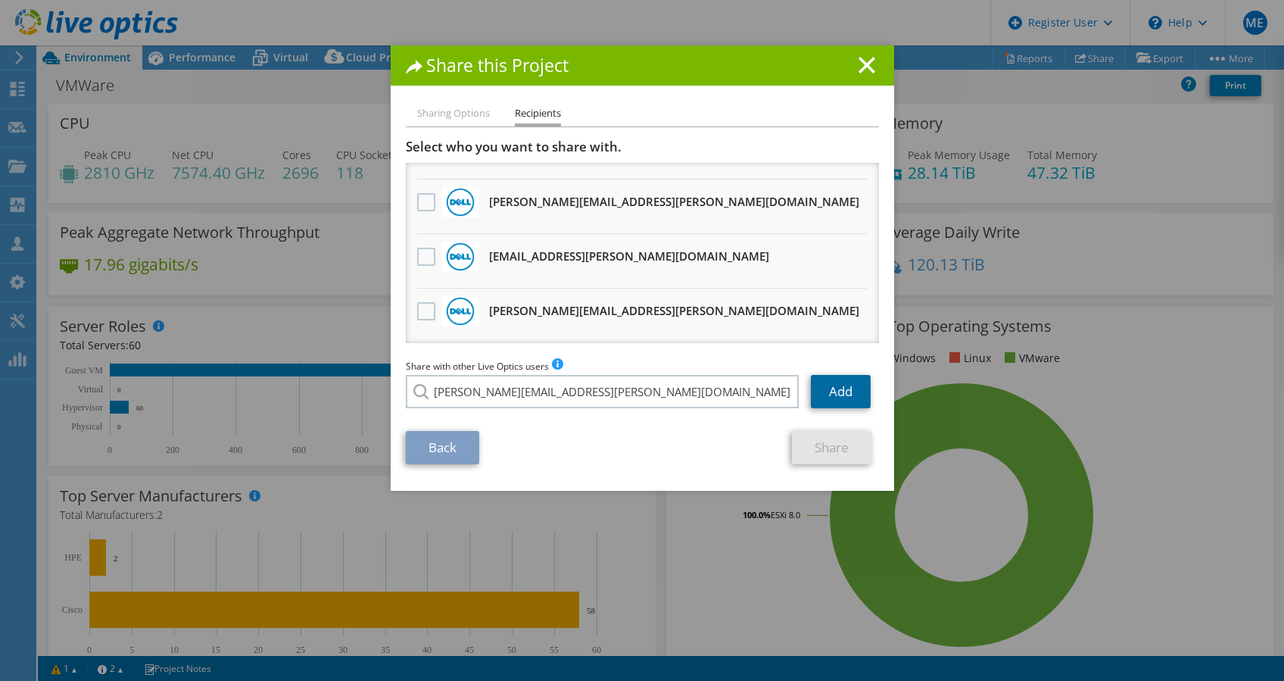
click at [852, 390] on link "Add" at bounding box center [841, 391] width 60 height 33
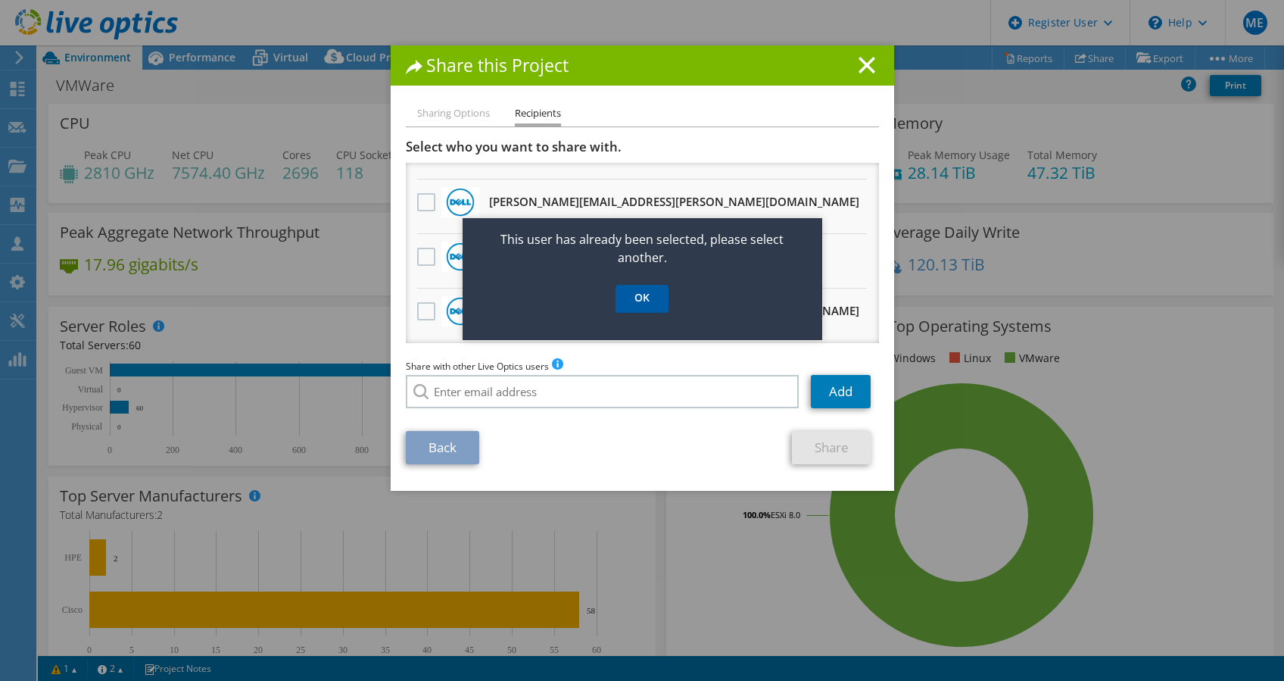
click at [648, 302] on link "OK" at bounding box center [642, 299] width 53 height 28
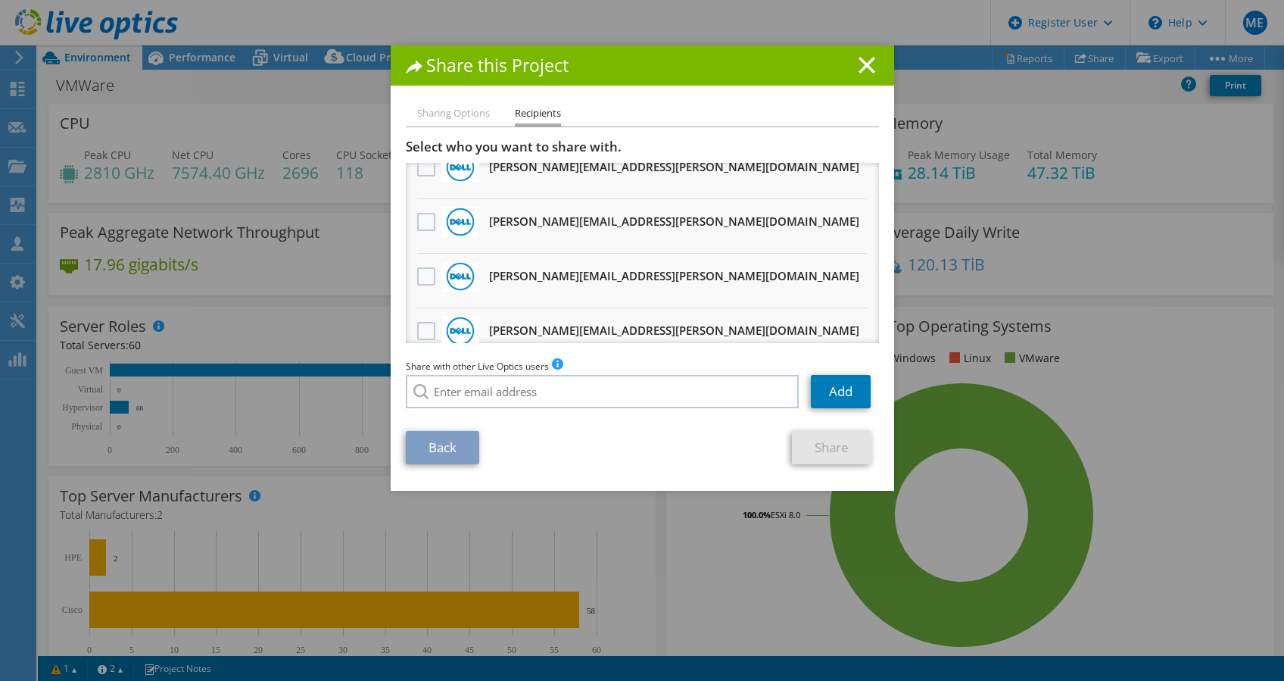
scroll to position [0, 0]
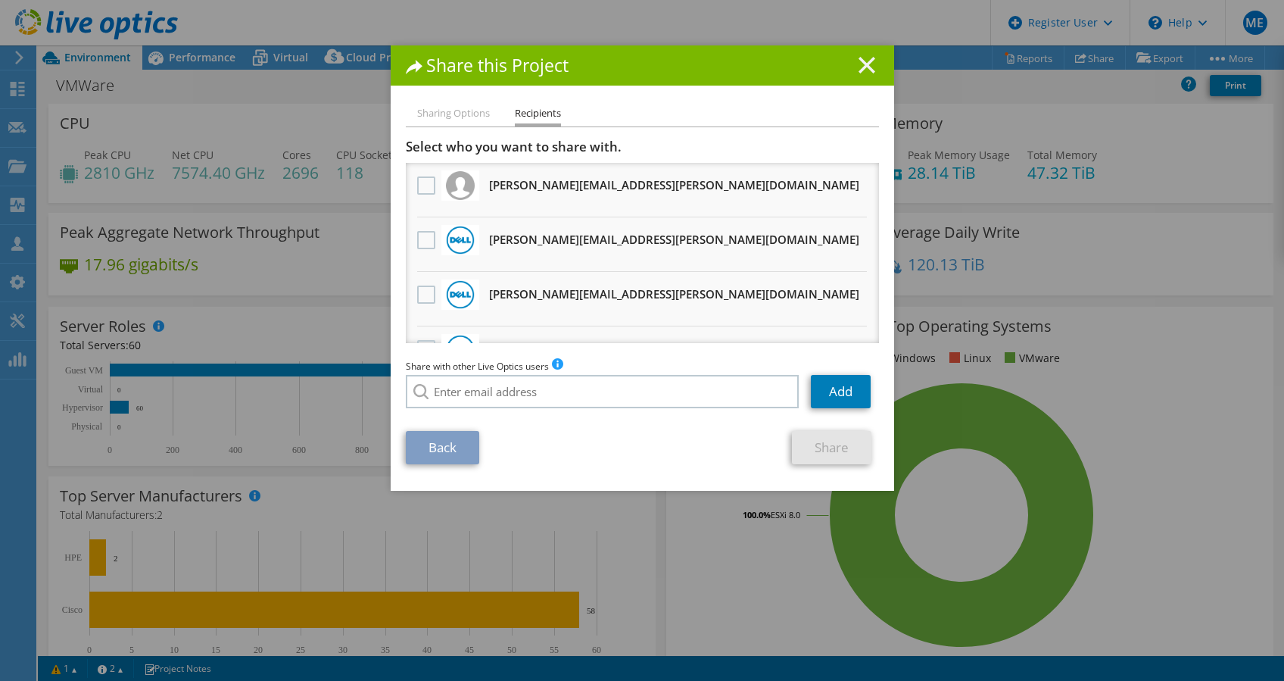
click at [865, 59] on line at bounding box center [866, 65] width 15 height 15
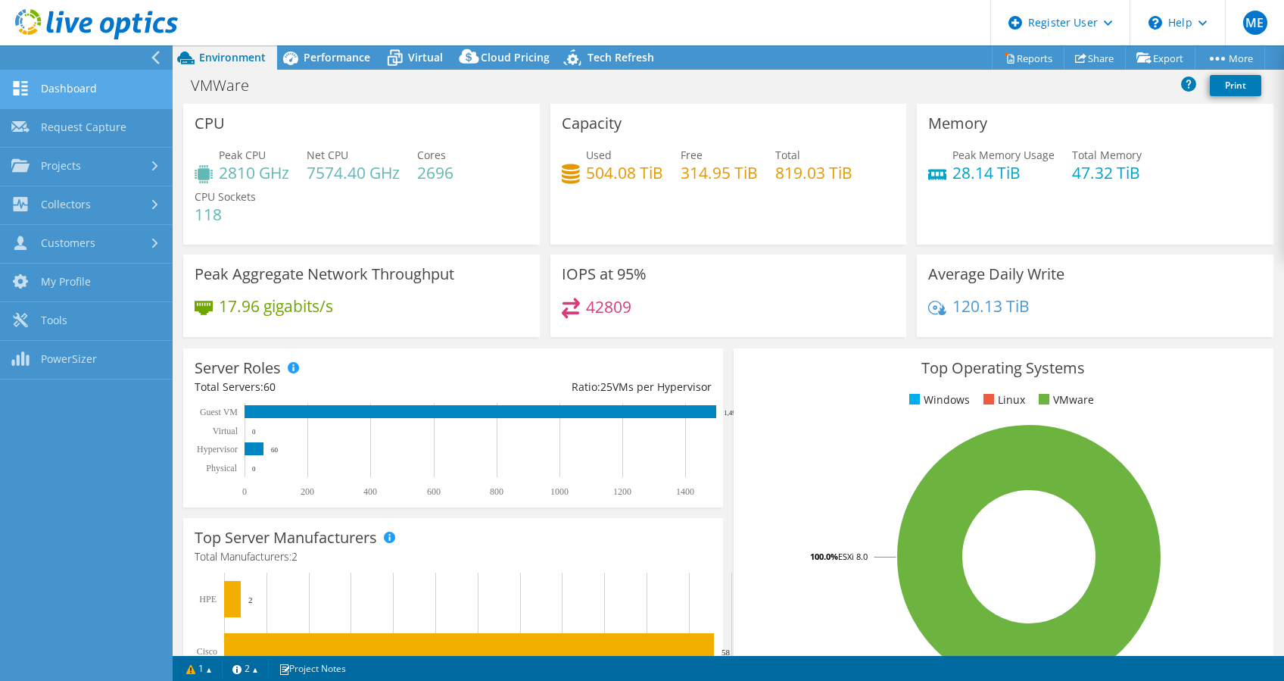
click at [40, 89] on link "Dashboard" at bounding box center [86, 89] width 173 height 39
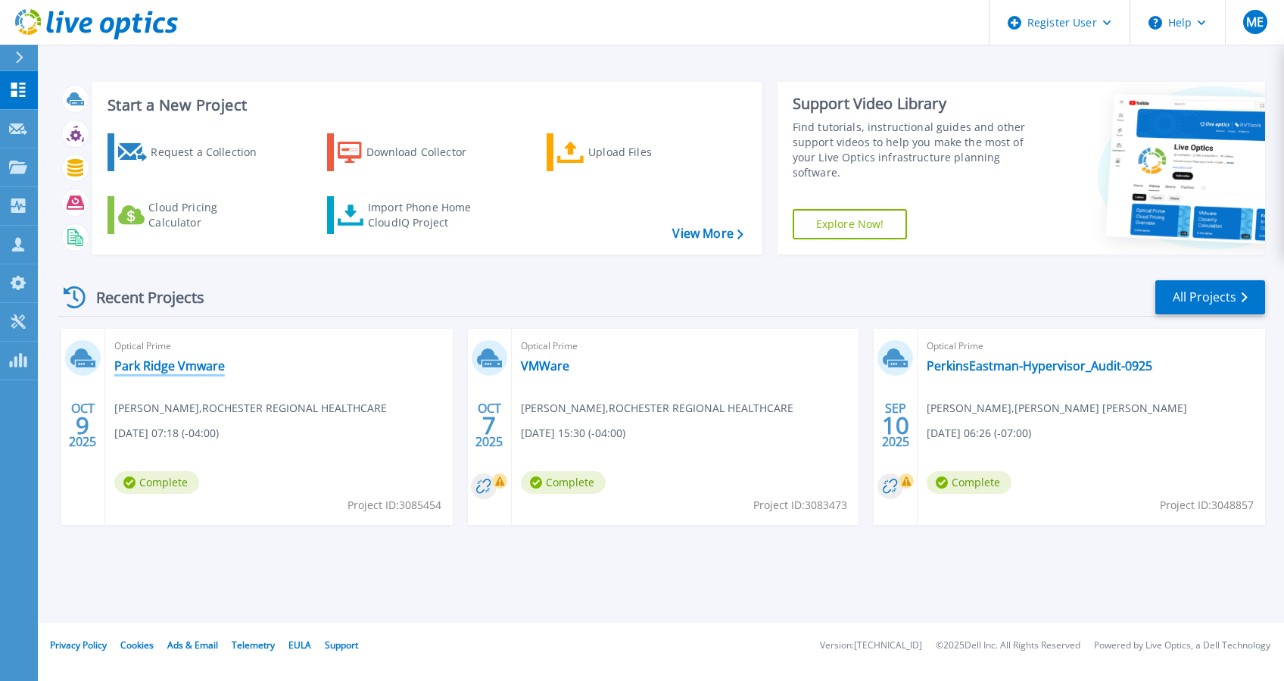
click at [190, 368] on link "Park Ridge Vmware" at bounding box center [169, 365] width 111 height 15
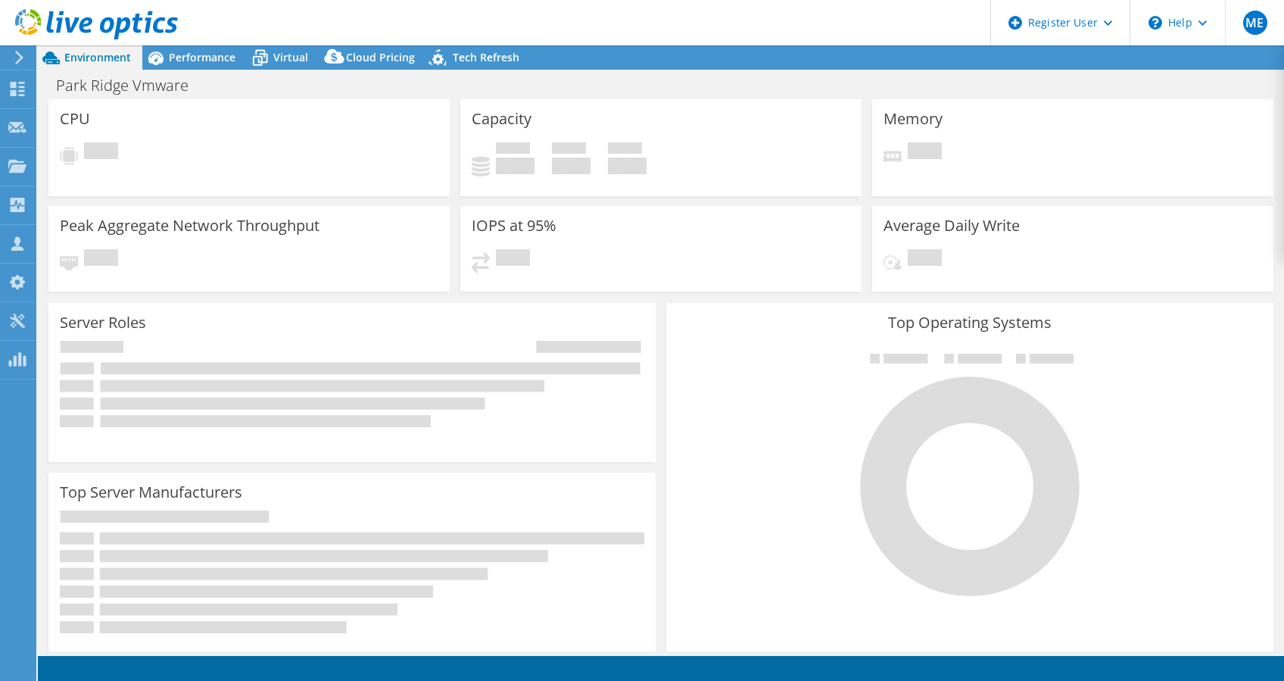
select select "USD"
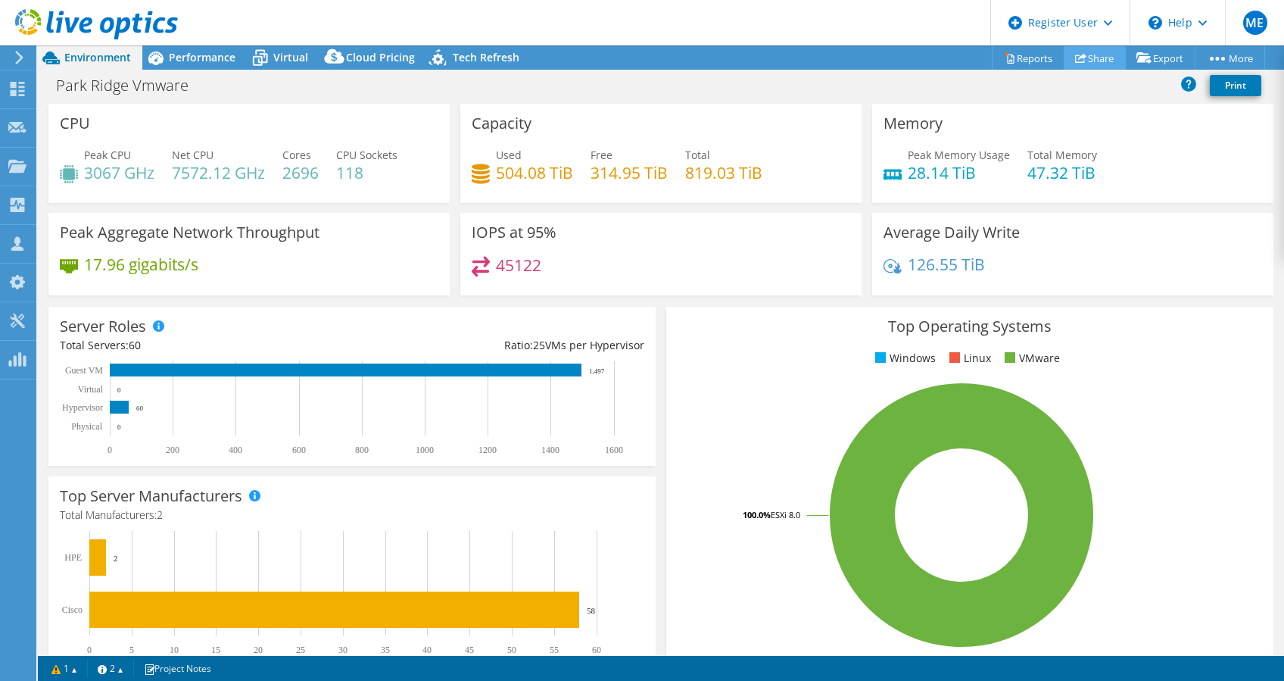
click at [1077, 54] on icon at bounding box center [1080, 57] width 11 height 11
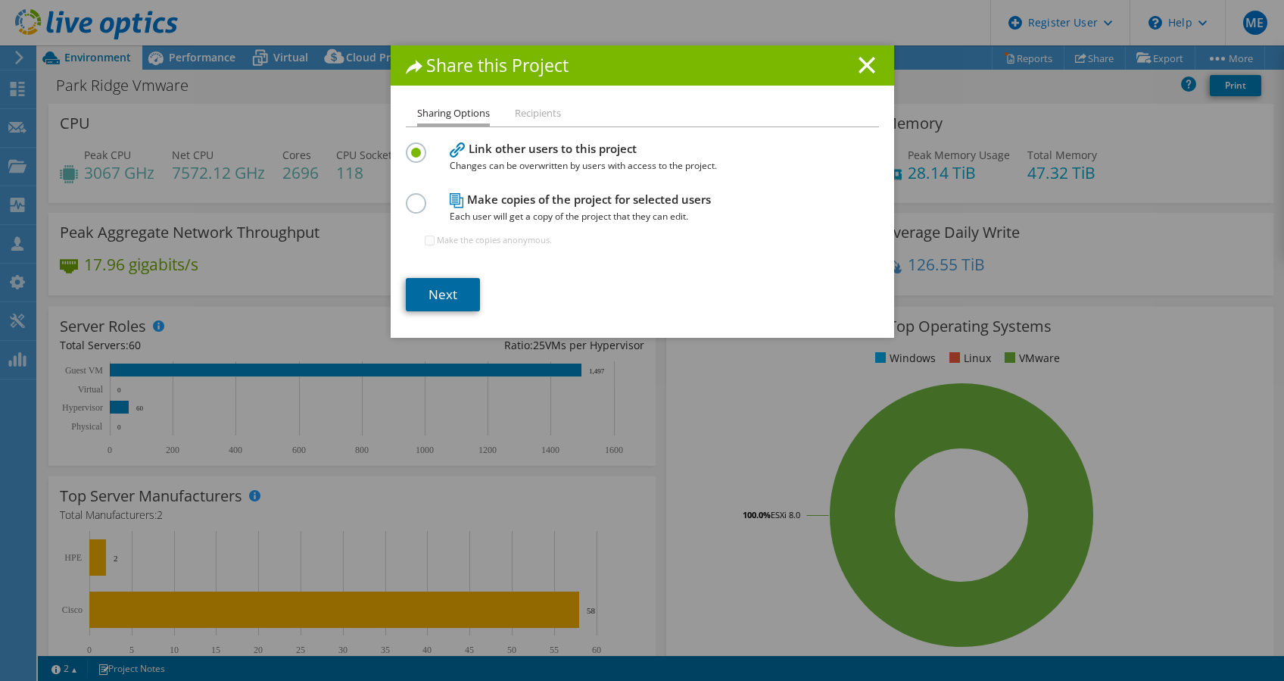
click at [447, 297] on link "Next" at bounding box center [443, 294] width 74 height 33
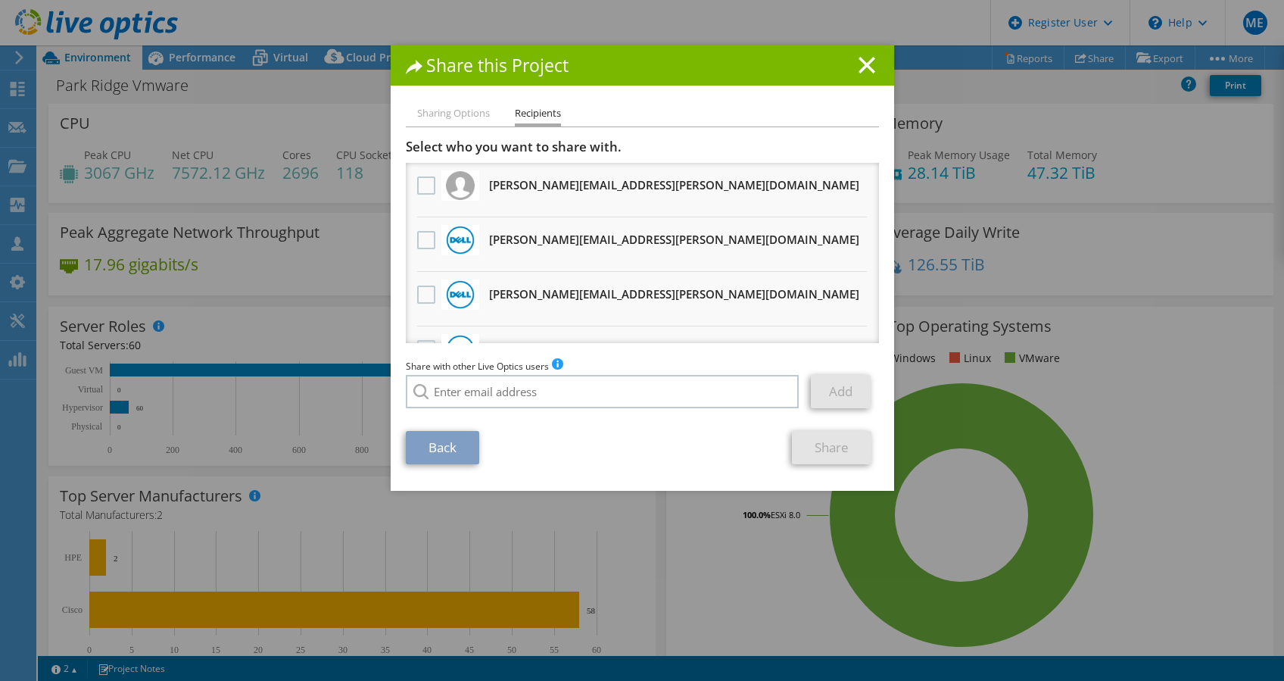
scroll to position [201, 0]
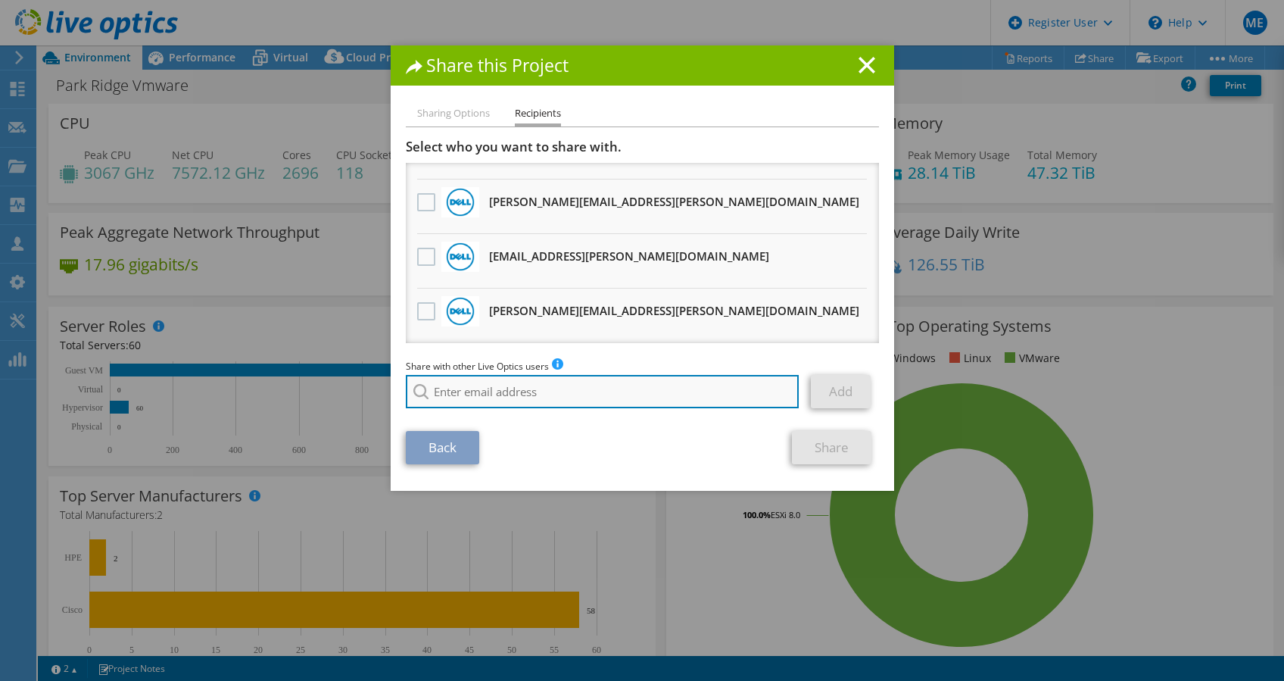
click at [444, 394] on input "search" at bounding box center [603, 391] width 394 height 33
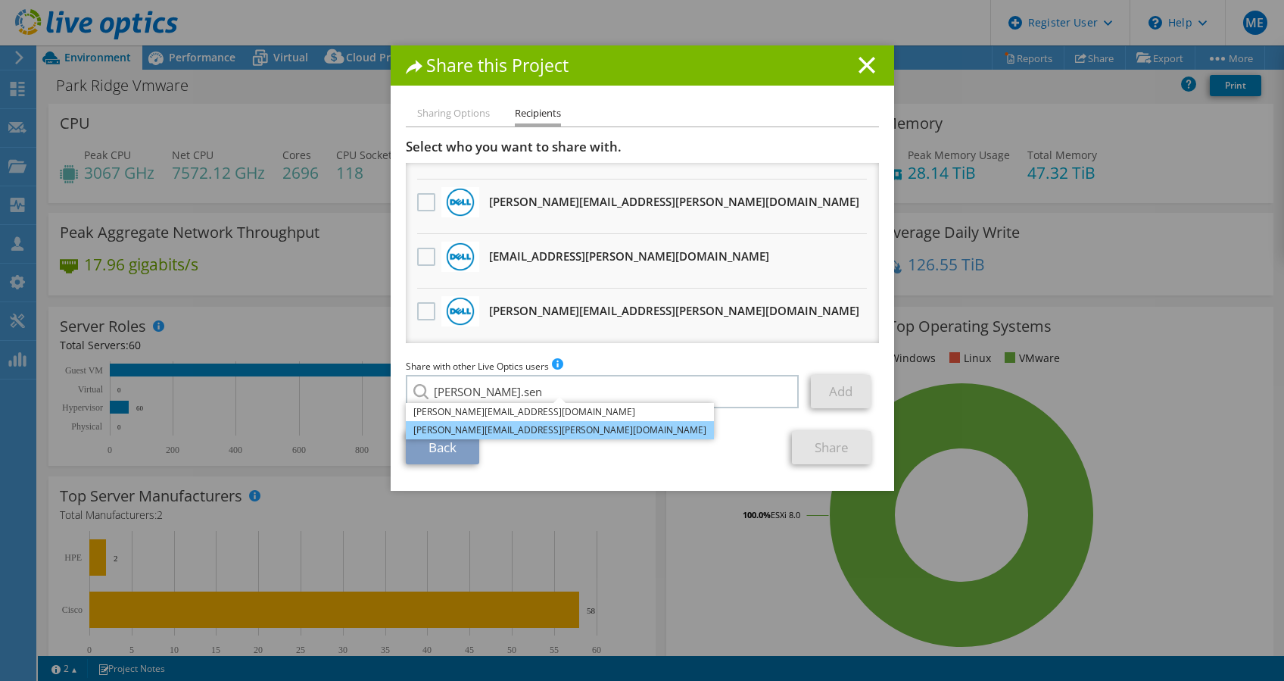
click at [451, 427] on li "[PERSON_NAME][EMAIL_ADDRESS][PERSON_NAME][DOMAIN_NAME]" at bounding box center [560, 430] width 308 height 18
type input "[PERSON_NAME][EMAIL_ADDRESS][PERSON_NAME][DOMAIN_NAME]"
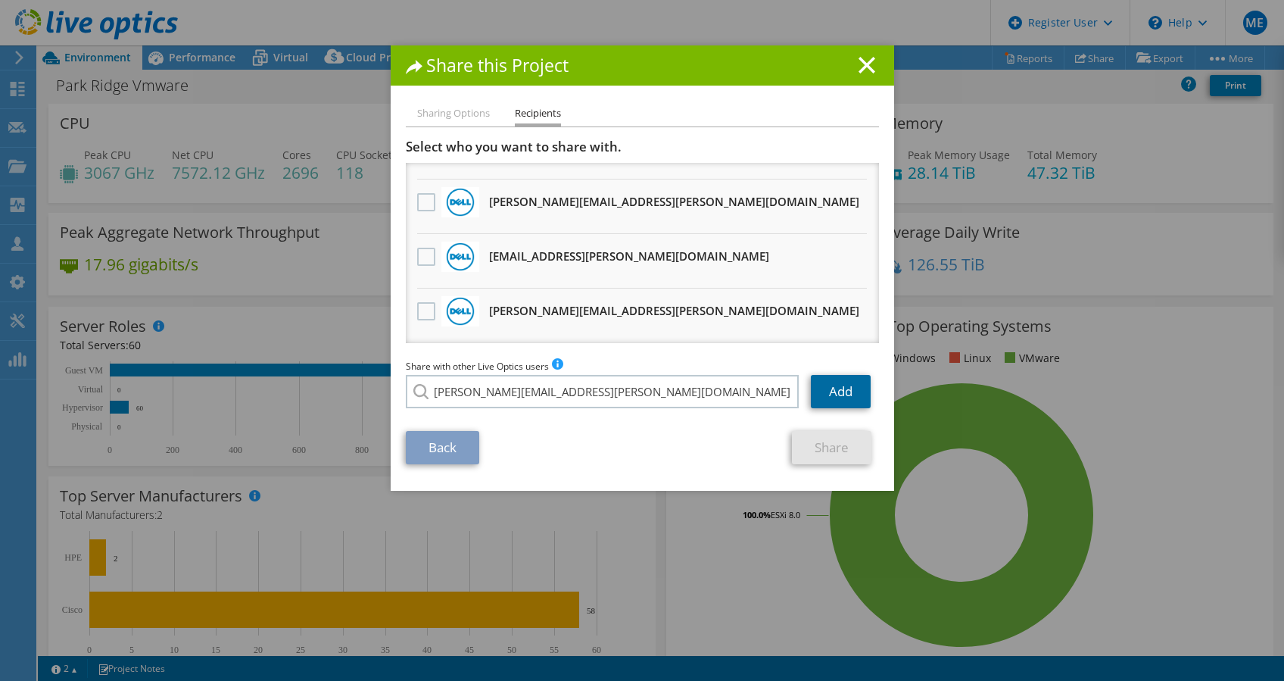
click at [822, 396] on link "Add" at bounding box center [841, 391] width 60 height 33
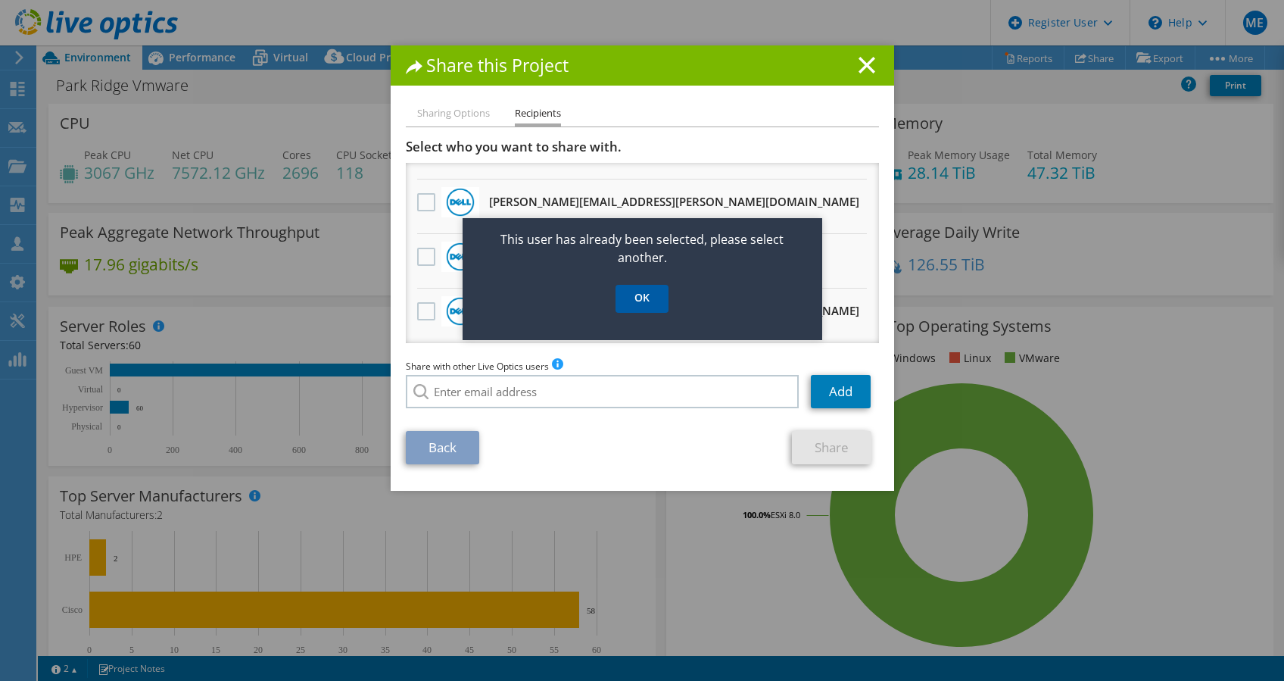
click at [647, 291] on link "OK" at bounding box center [642, 299] width 53 height 28
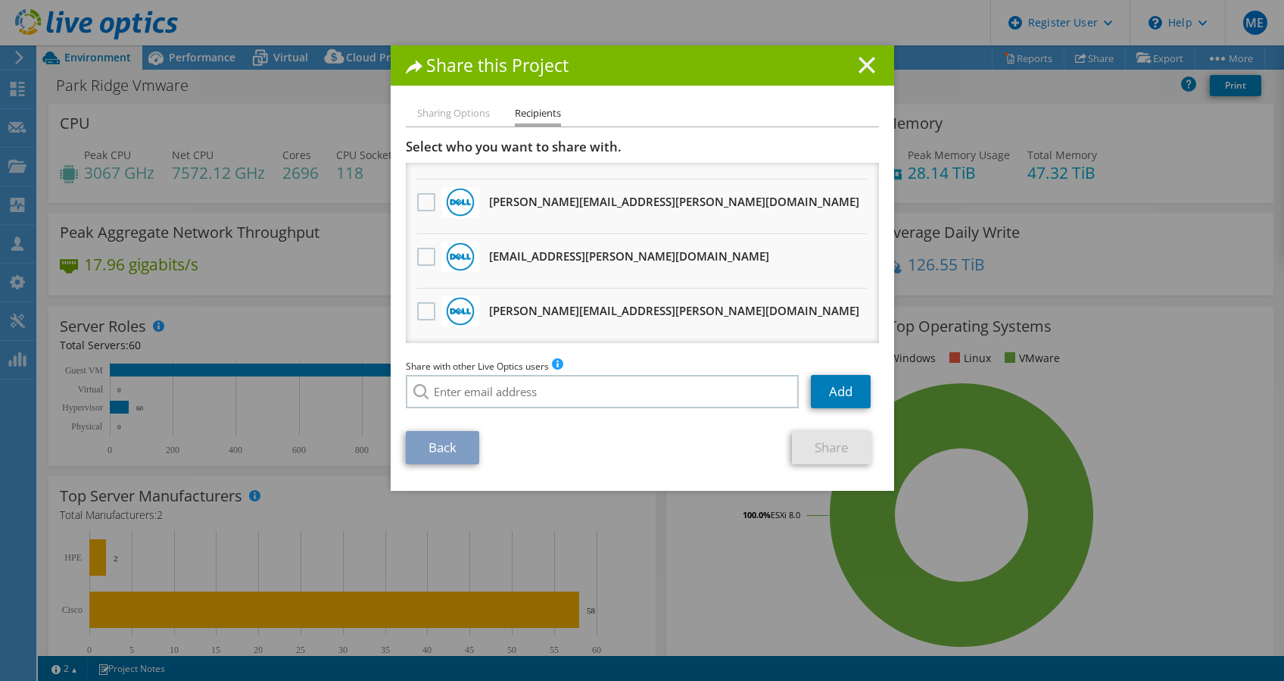
click at [859, 64] on line at bounding box center [866, 65] width 15 height 15
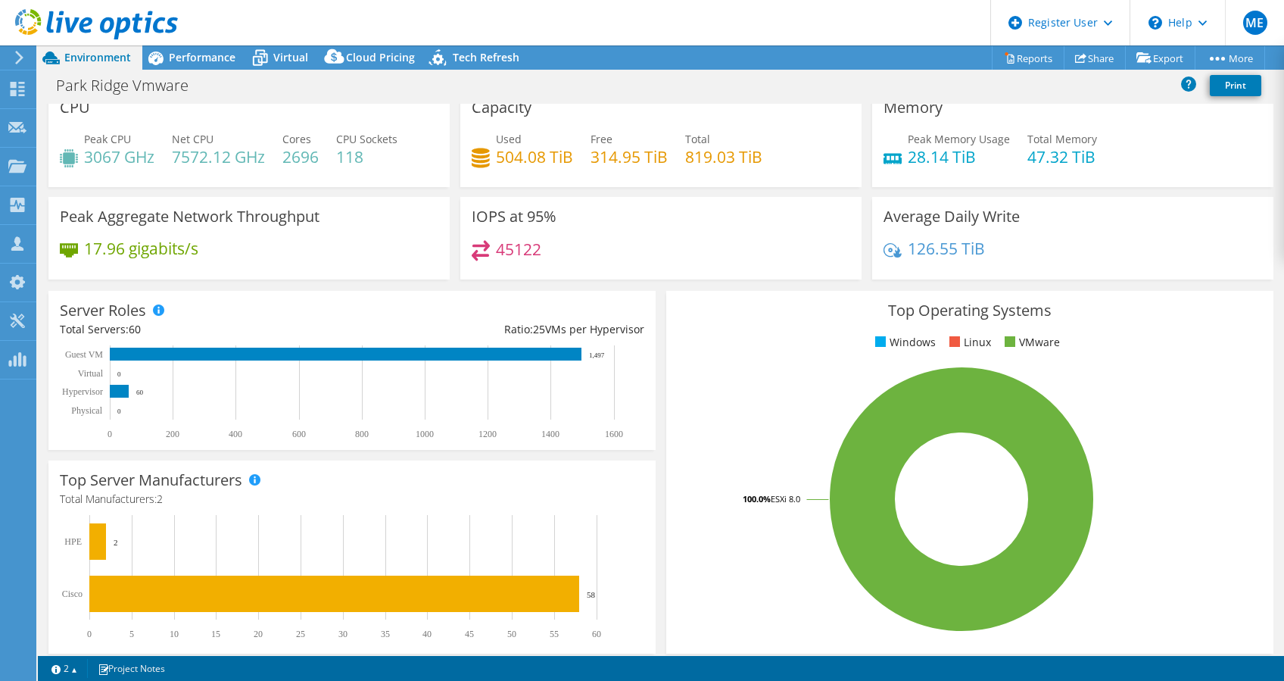
scroll to position [0, 0]
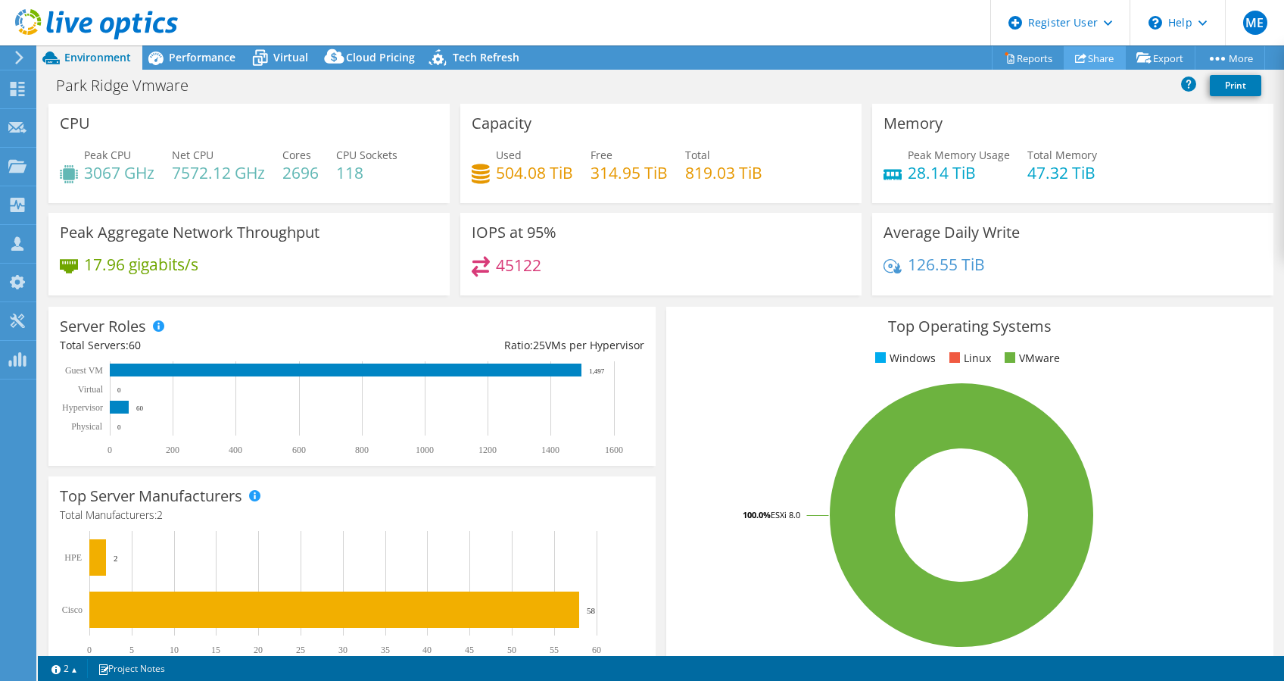
click at [1104, 54] on link "Share" at bounding box center [1095, 57] width 62 height 23
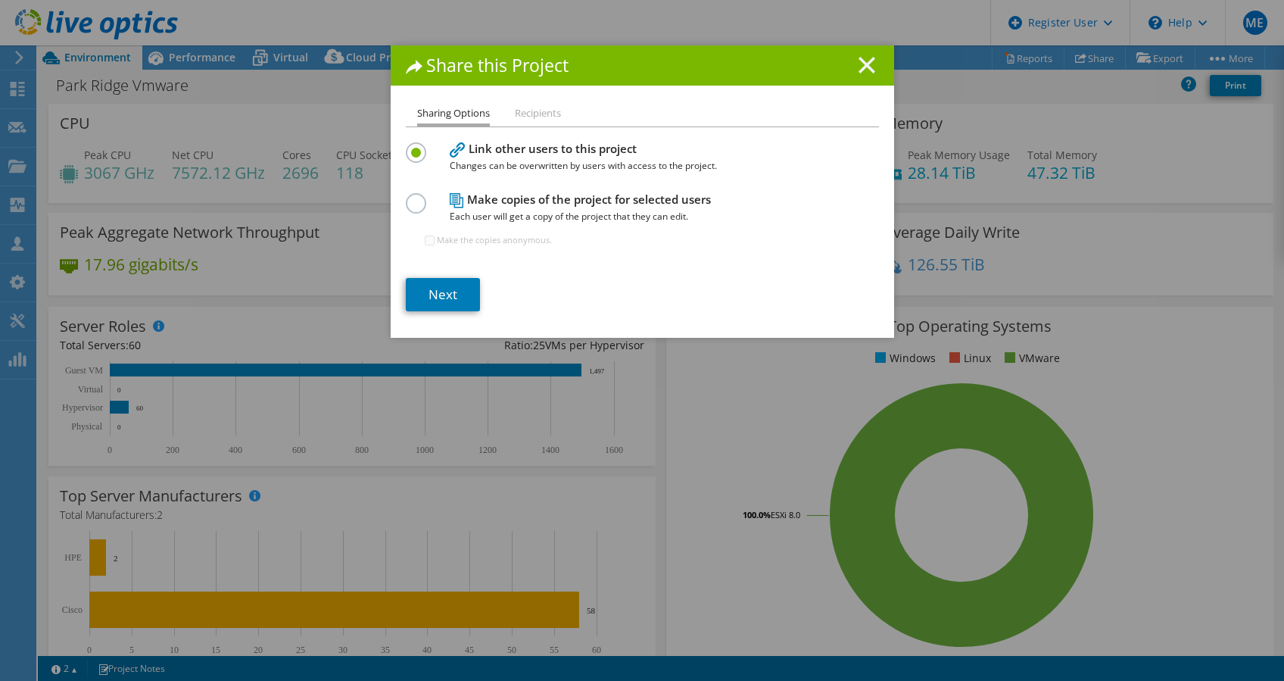
click at [859, 63] on line at bounding box center [866, 65] width 15 height 15
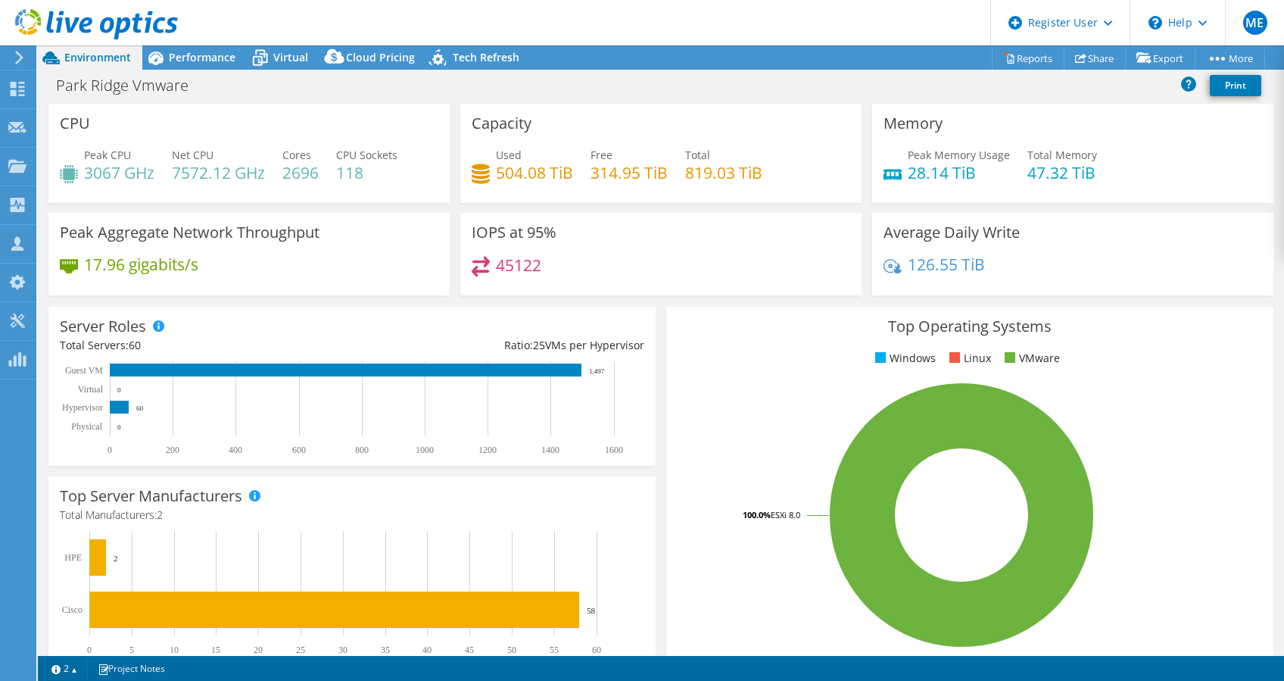
click at [55, 32] on icon at bounding box center [96, 24] width 163 height 31
